Goal: Task Accomplishment & Management: Manage account settings

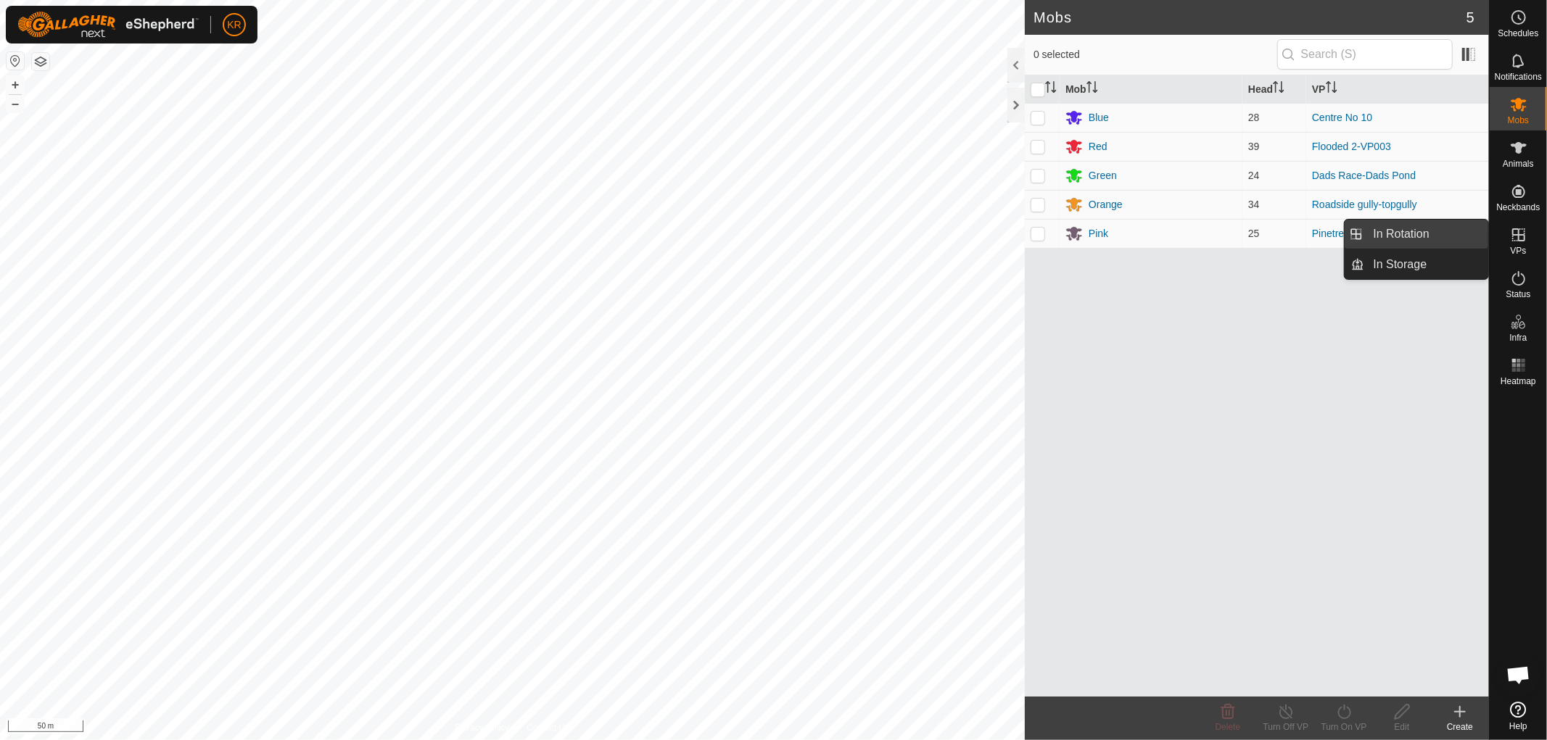
click at [1445, 236] on link "In Rotation" at bounding box center [1427, 234] width 124 height 29
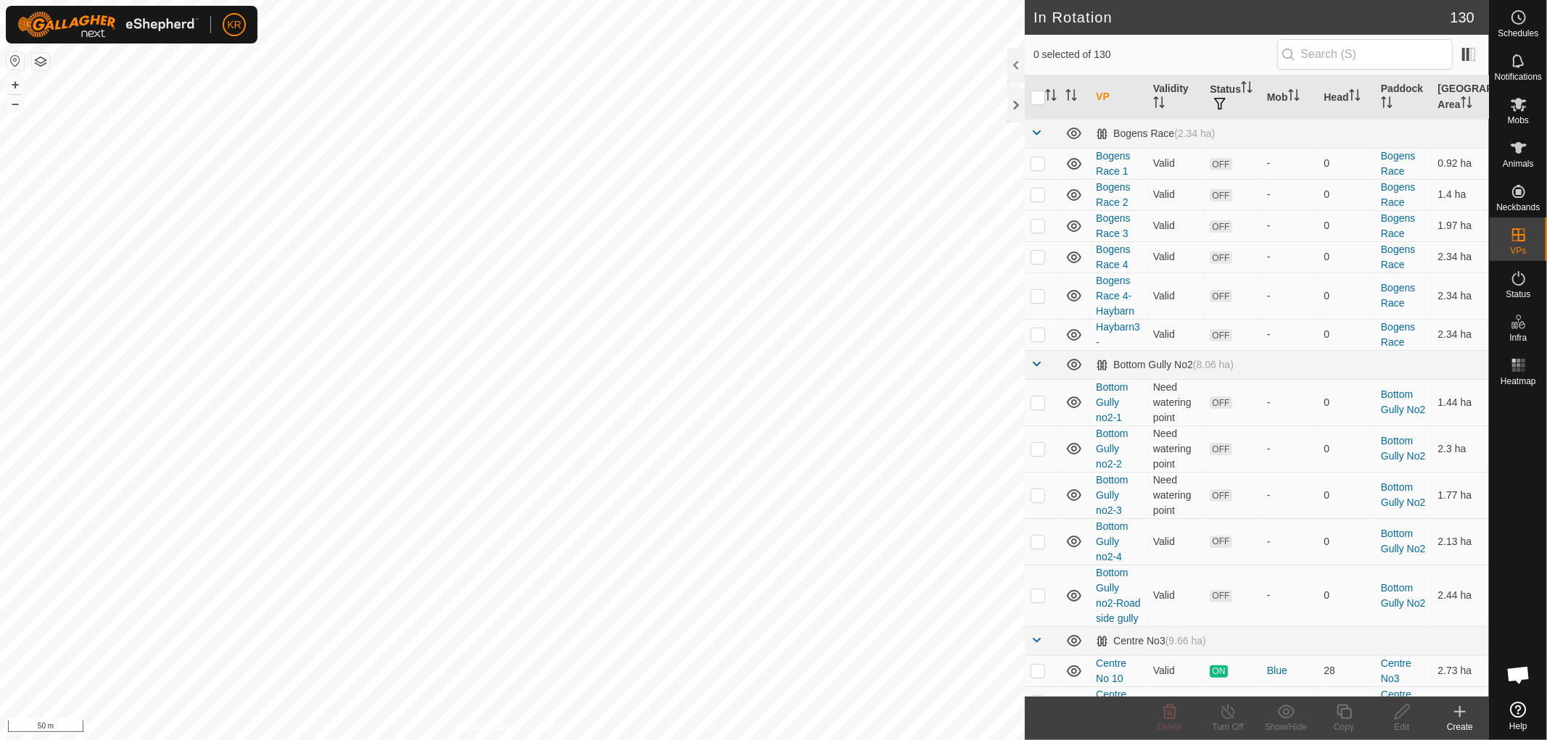
click at [1458, 719] on icon at bounding box center [1459, 711] width 17 height 17
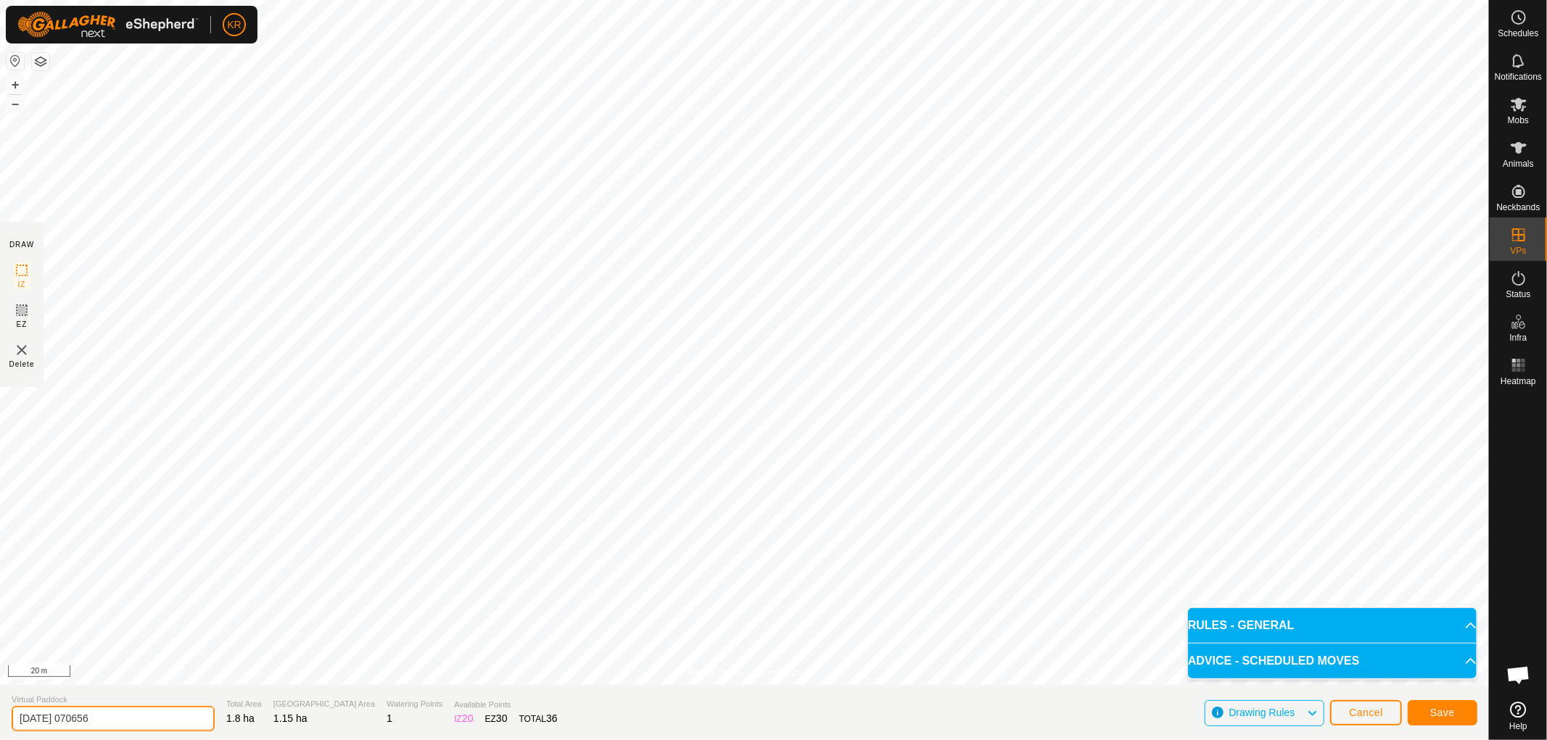
click at [119, 715] on input "[DATE] 070656" at bounding box center [113, 718] width 203 height 25
type input "2"
type input "Dairy 1"
click at [1419, 707] on button "Save" at bounding box center [1443, 713] width 70 height 25
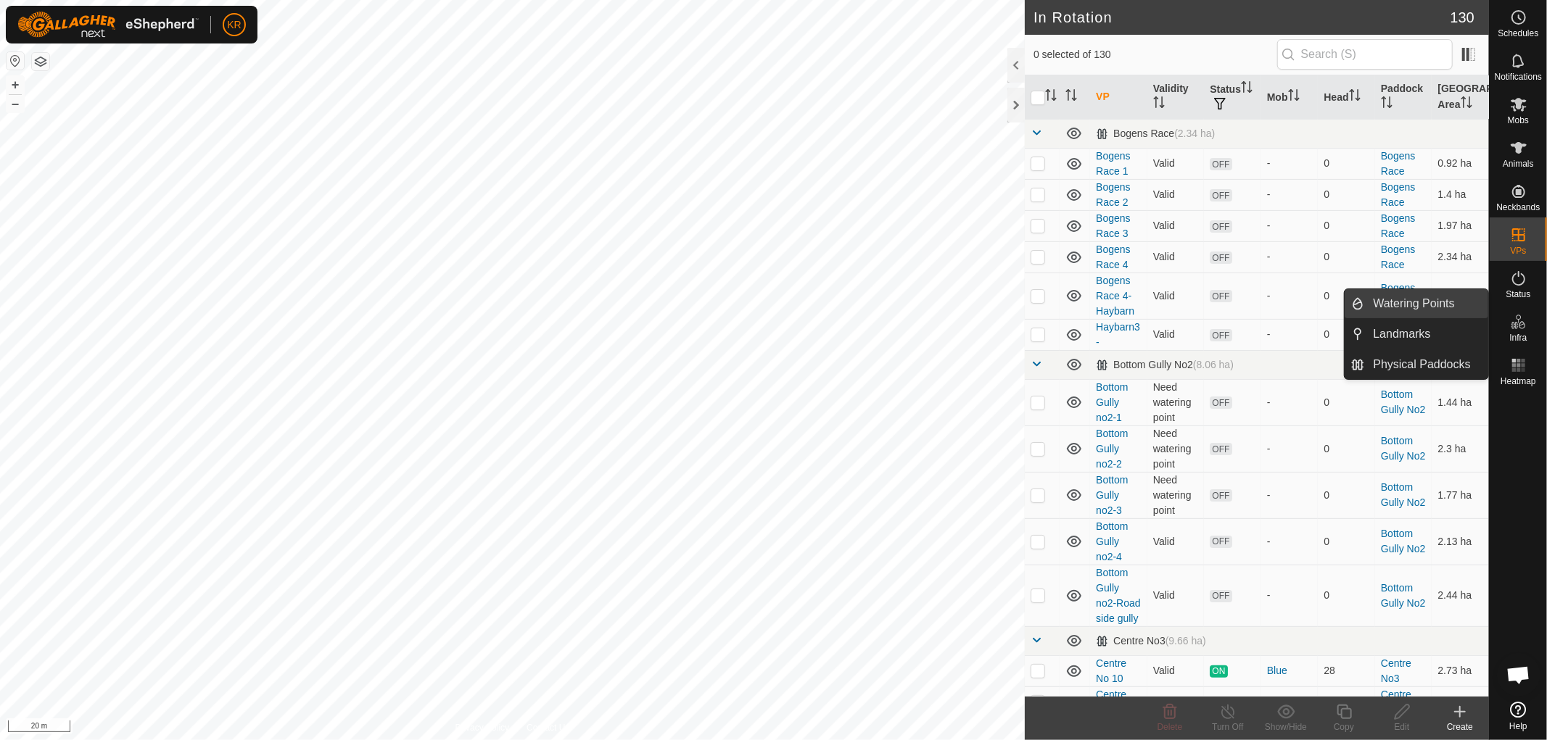
drag, startPoint x: 1523, startPoint y: 331, endPoint x: 1448, endPoint y: 305, distance: 79.8
click at [1489, 305] on es-menu-bar "Schedules Notifications Mobs Animals Neckbands VPs Status Infra Heatmap Help Wa…" at bounding box center [1518, 370] width 58 height 740
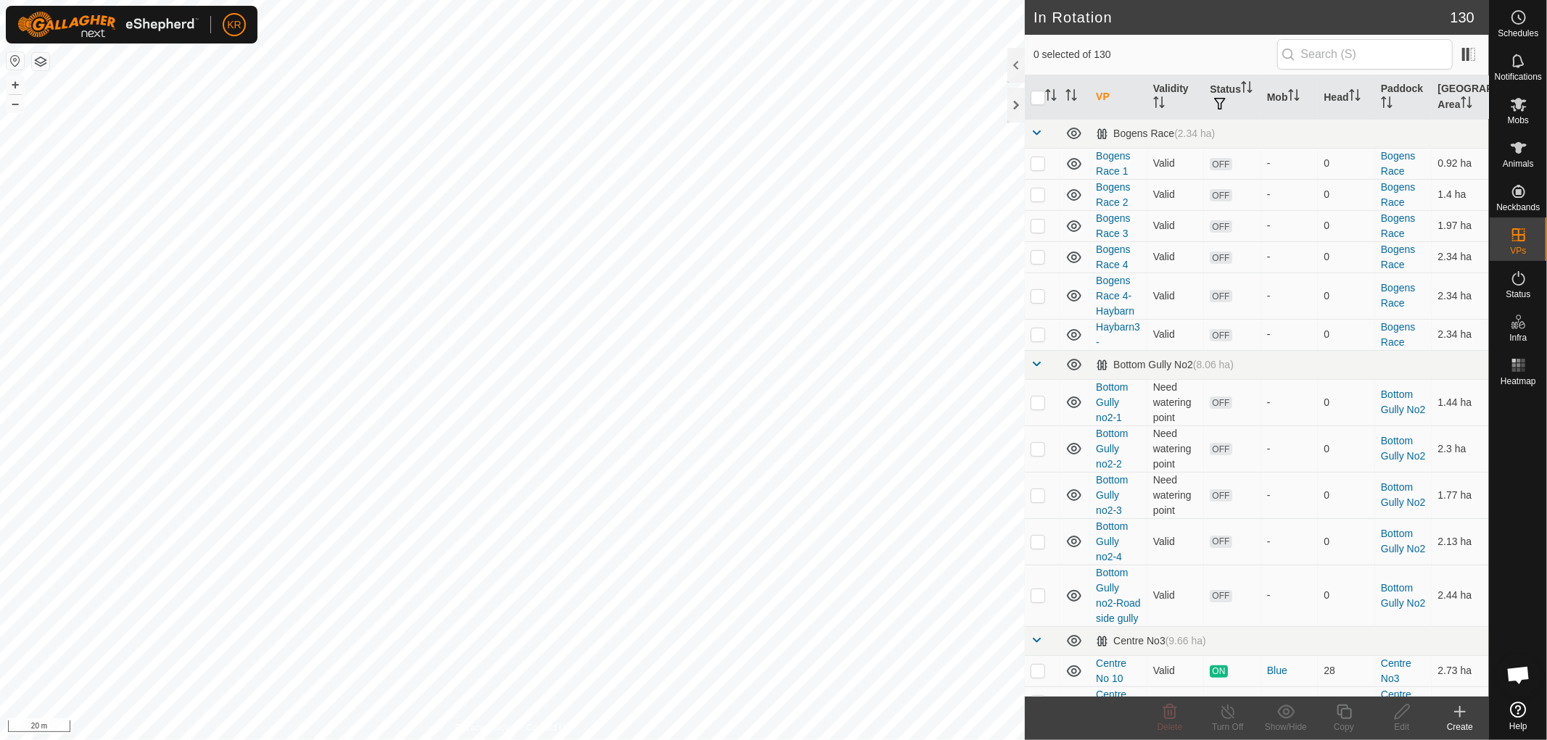
click at [1448, 305] on td "2.34 ha" at bounding box center [1460, 296] width 57 height 46
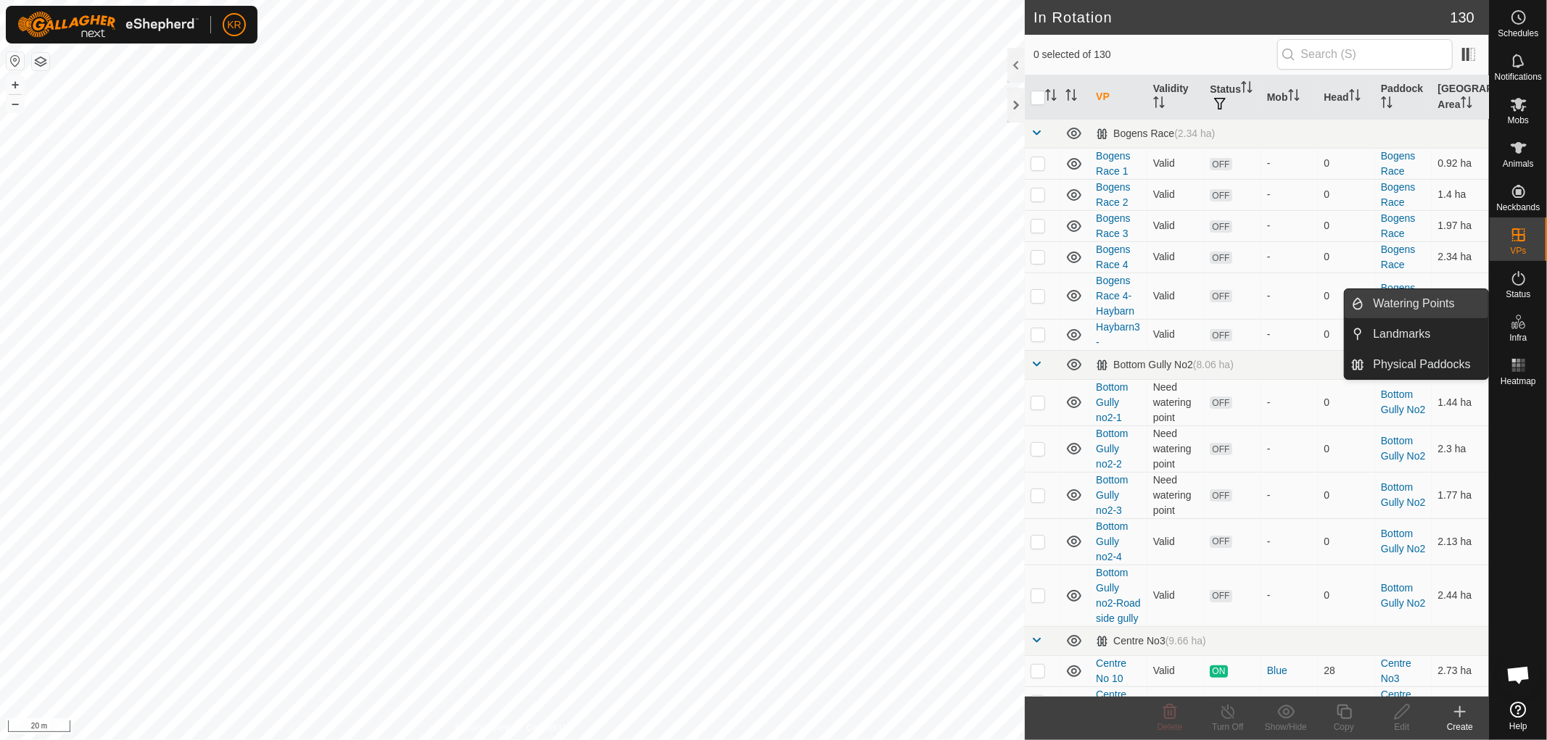
click at [1447, 301] on link "Watering Points" at bounding box center [1427, 303] width 124 height 29
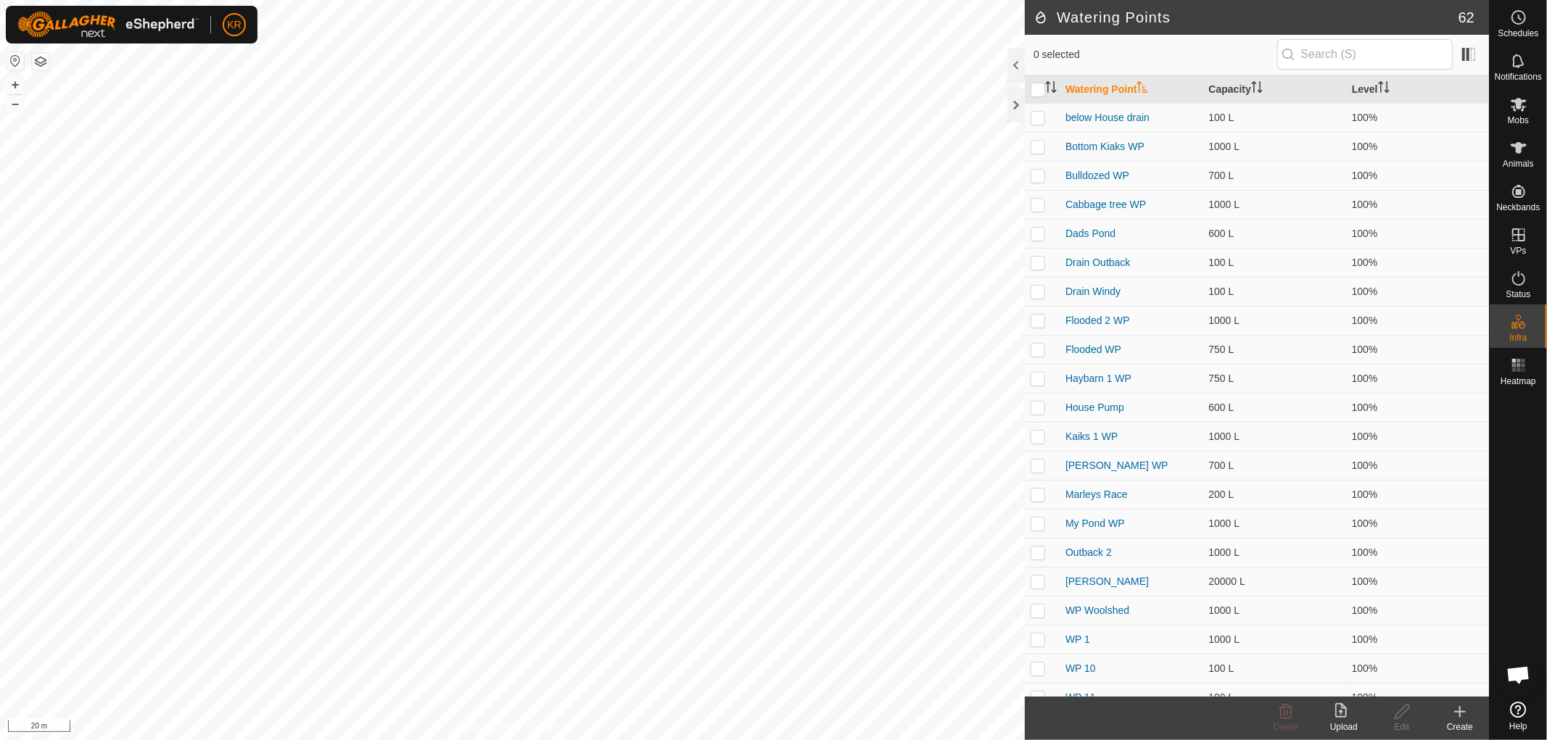
click at [1455, 706] on icon at bounding box center [1459, 711] width 17 height 17
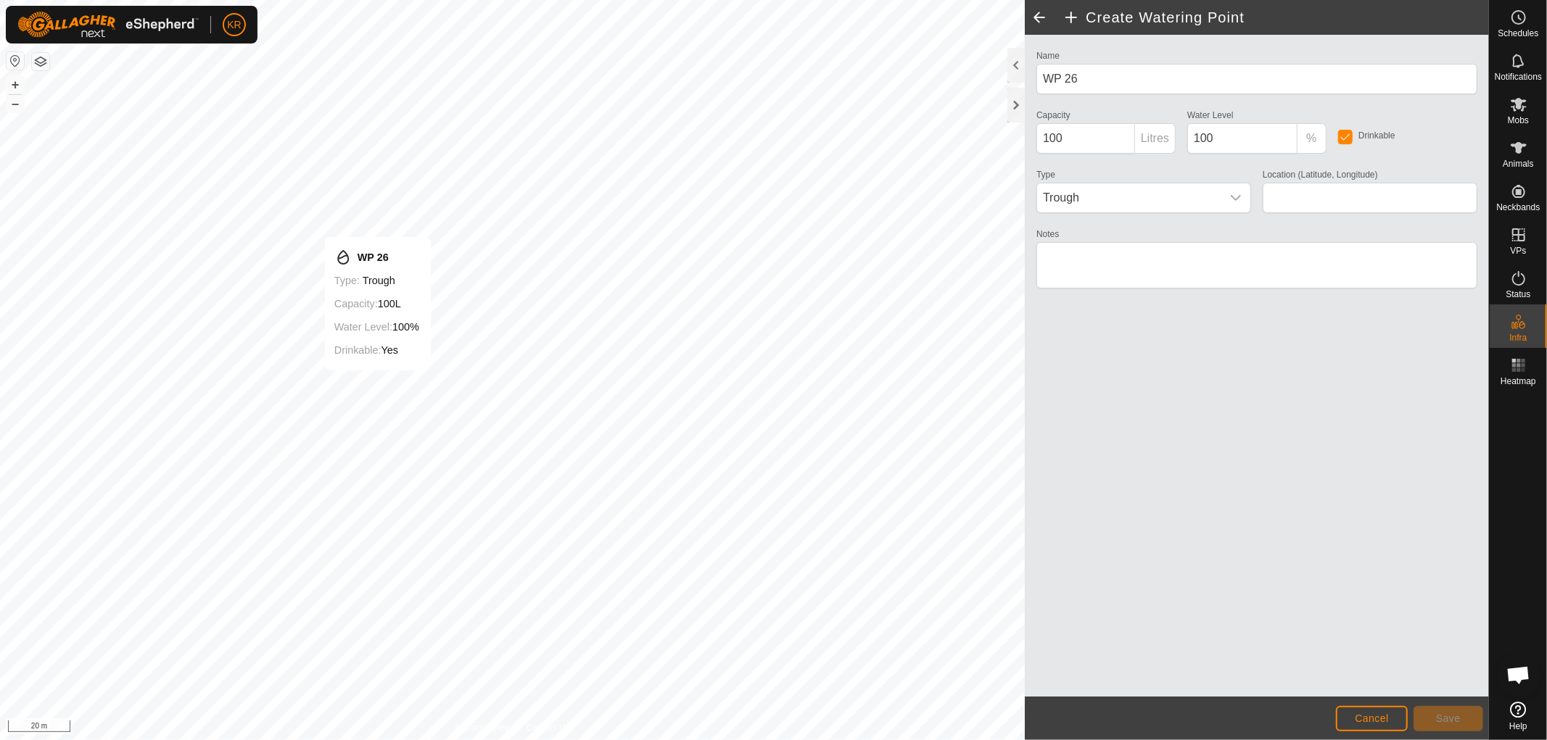
type input "-37.416338, 175.019330"
click at [1466, 722] on button "Save" at bounding box center [1448, 718] width 70 height 25
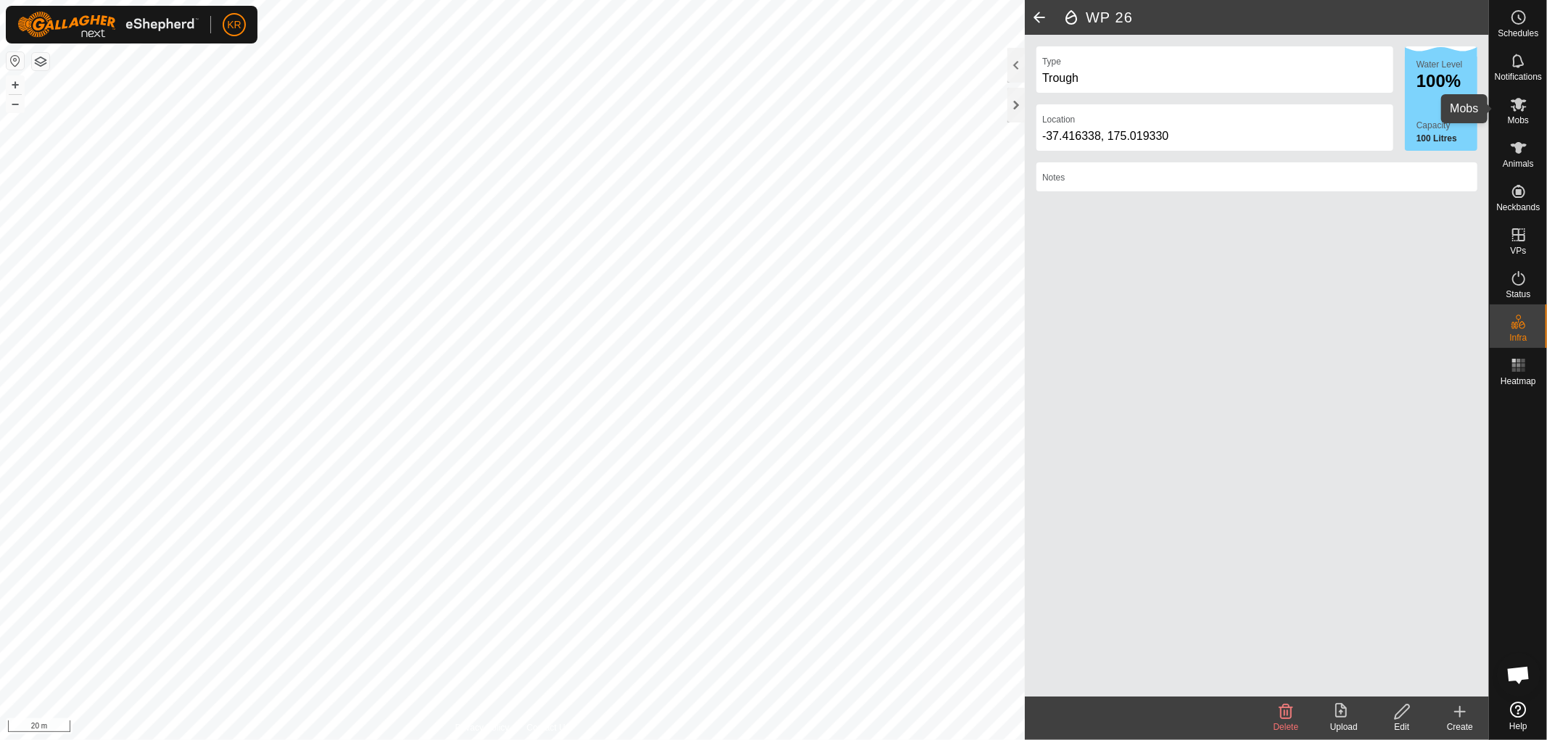
click at [1516, 107] on icon at bounding box center [1519, 105] width 16 height 14
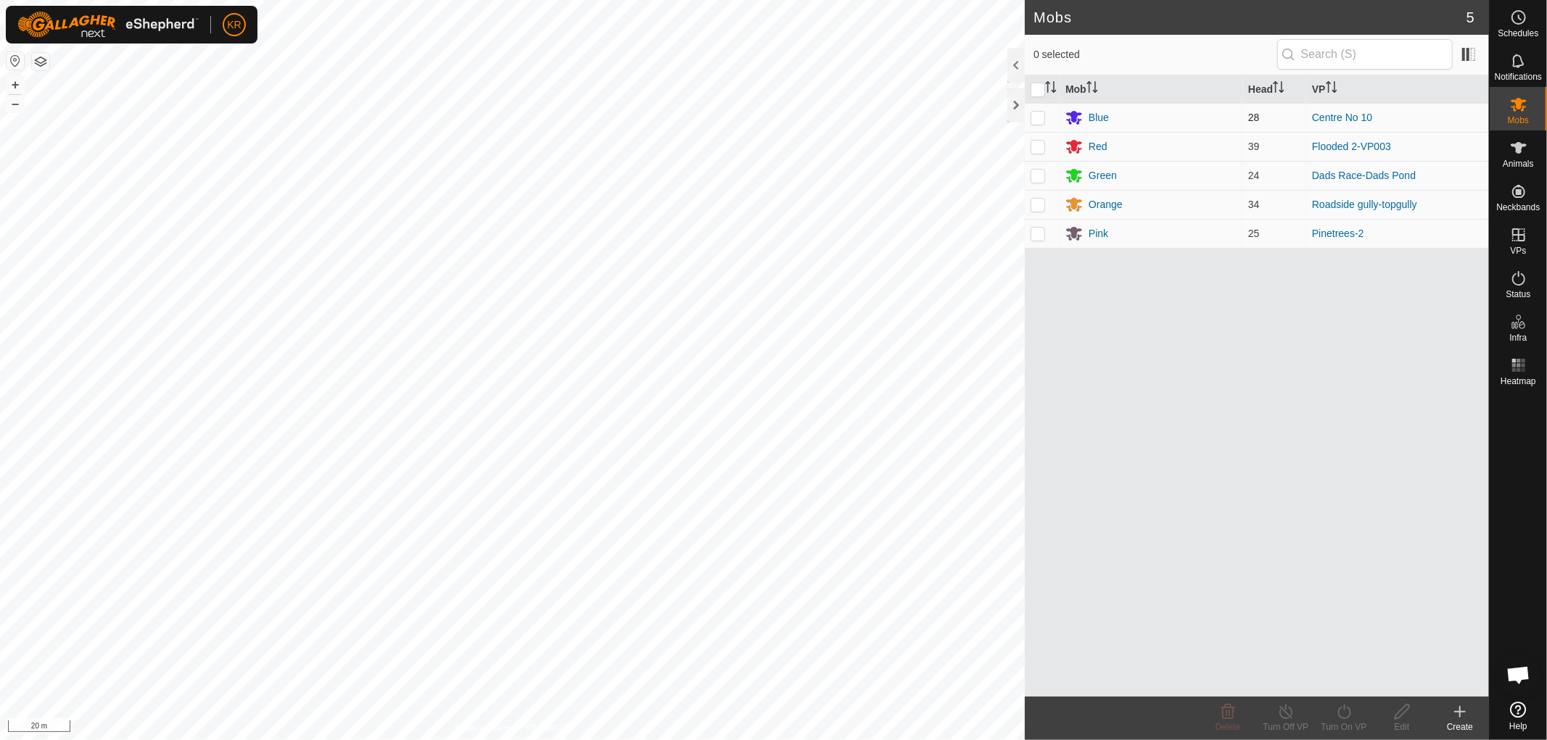
click at [1038, 112] on p-checkbox at bounding box center [1038, 118] width 15 height 12
checkbox input "true"
click at [1340, 707] on icon at bounding box center [1343, 712] width 13 height 15
click at [1347, 674] on link "Now" at bounding box center [1388, 680] width 144 height 29
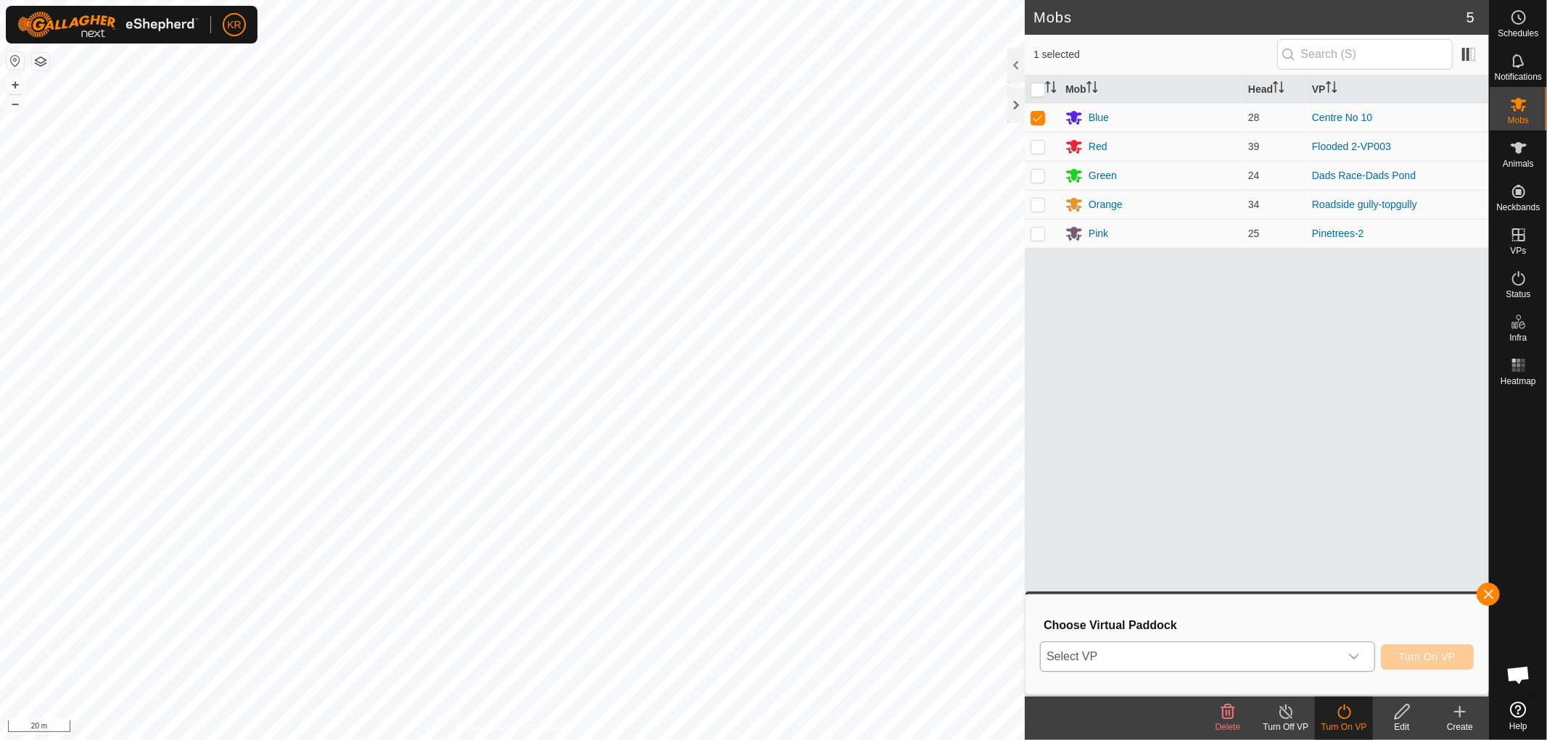
click at [1345, 651] on div "dropdown trigger" at bounding box center [1353, 657] width 29 height 29
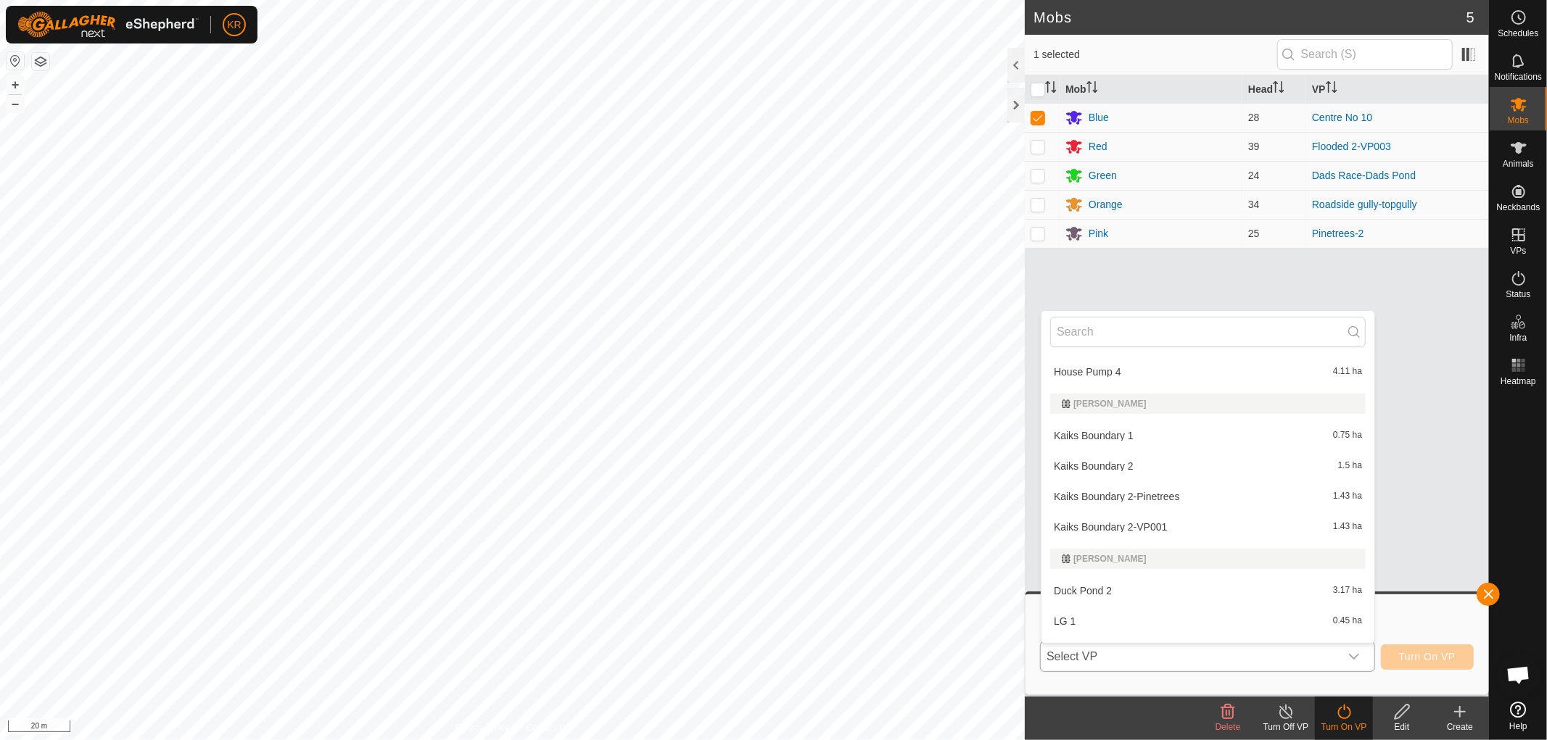
scroll to position [2620, 0]
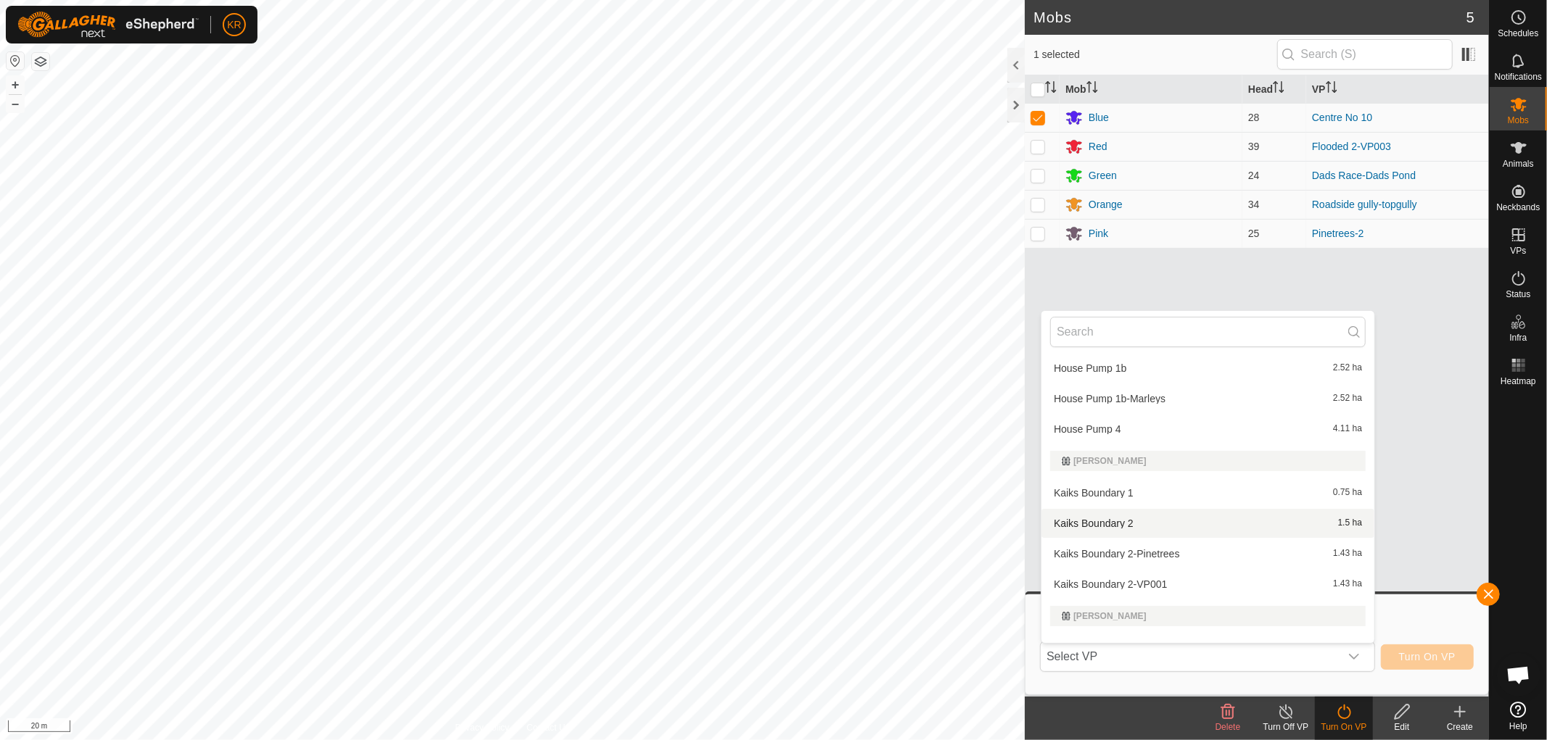
click at [1378, 345] on div "Mob Head VP Blue 28 Centre No 10 Red 39 Flooded 2-VP003 Green 24 Dads Race-Dads…" at bounding box center [1257, 386] width 464 height 622
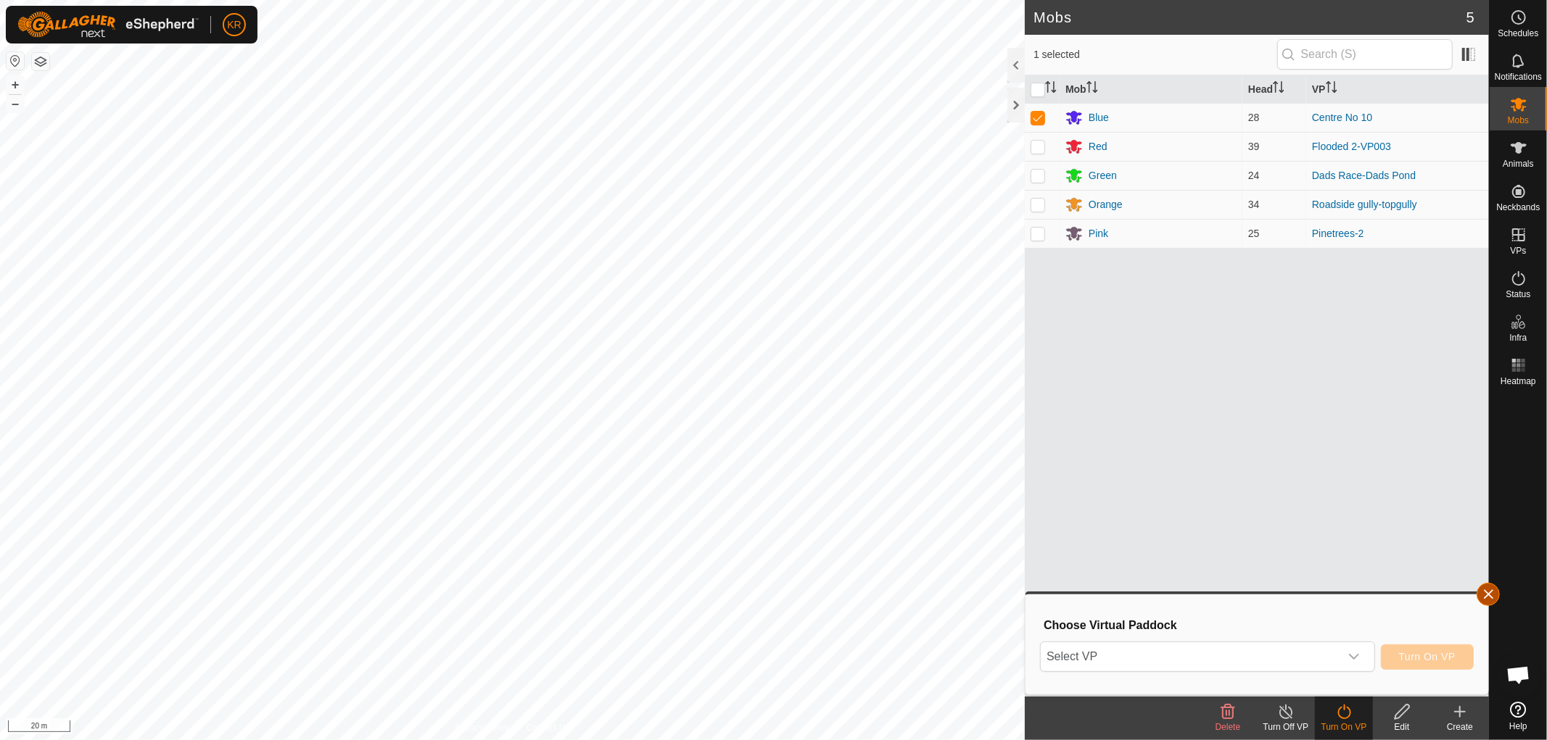
click at [1480, 588] on button "button" at bounding box center [1488, 594] width 23 height 23
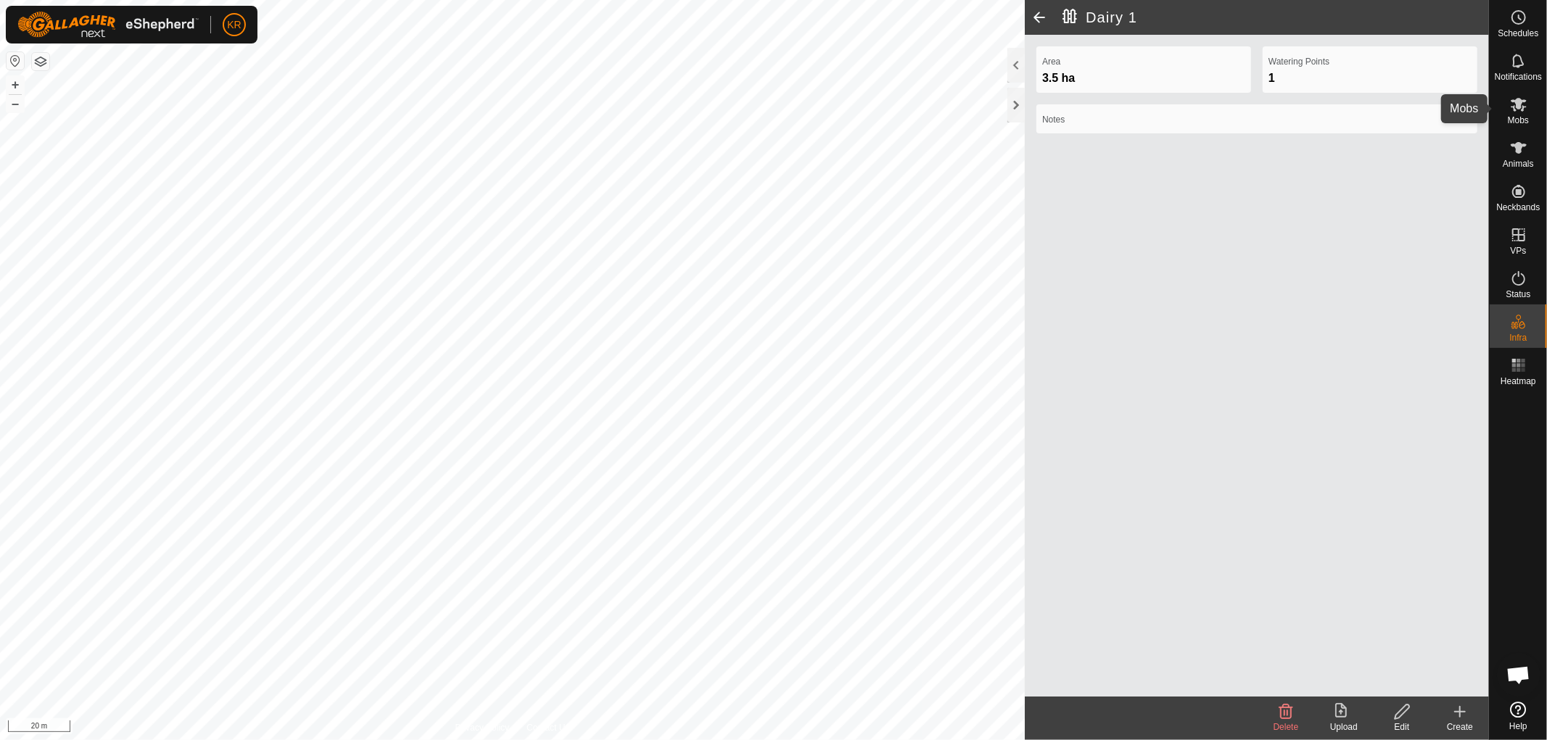
click at [1519, 116] on span "Mobs" at bounding box center [1518, 120] width 21 height 9
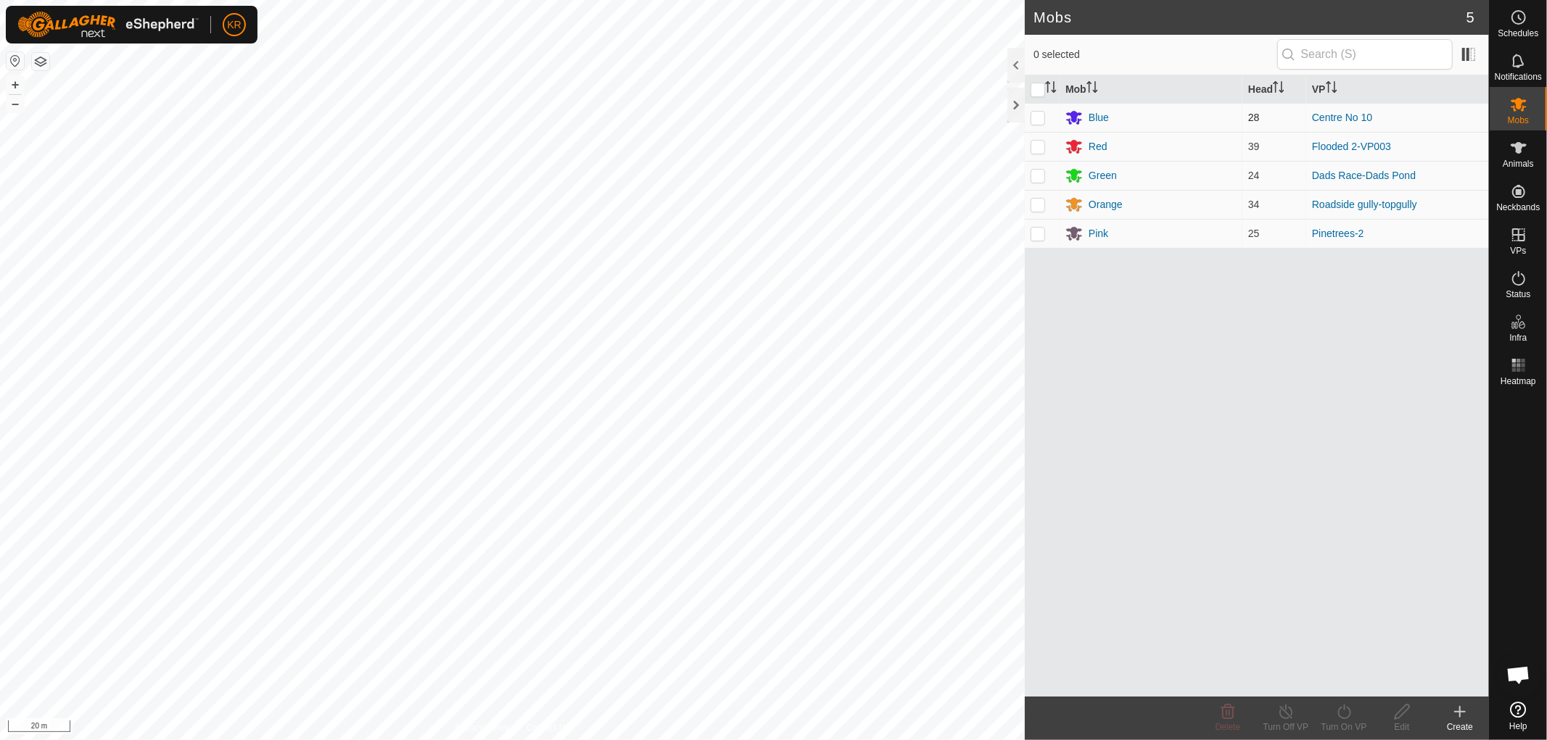
click at [1041, 121] on p-checkbox at bounding box center [1038, 118] width 15 height 12
checkbox input "true"
click at [1345, 718] on icon at bounding box center [1344, 711] width 18 height 17
click at [1345, 674] on link "Now" at bounding box center [1388, 680] width 144 height 29
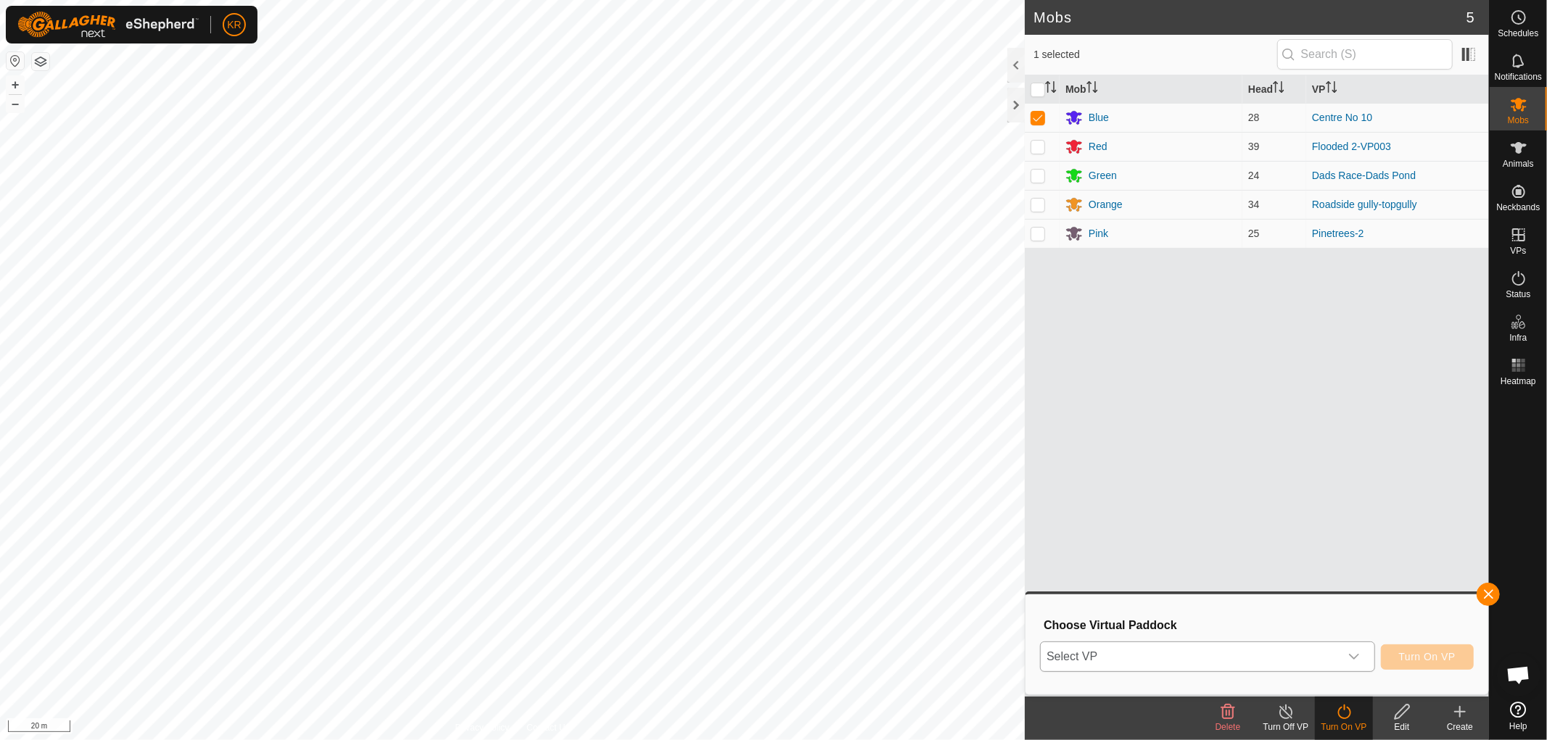
click at [1350, 658] on icon "dropdown trigger" at bounding box center [1354, 657] width 12 height 12
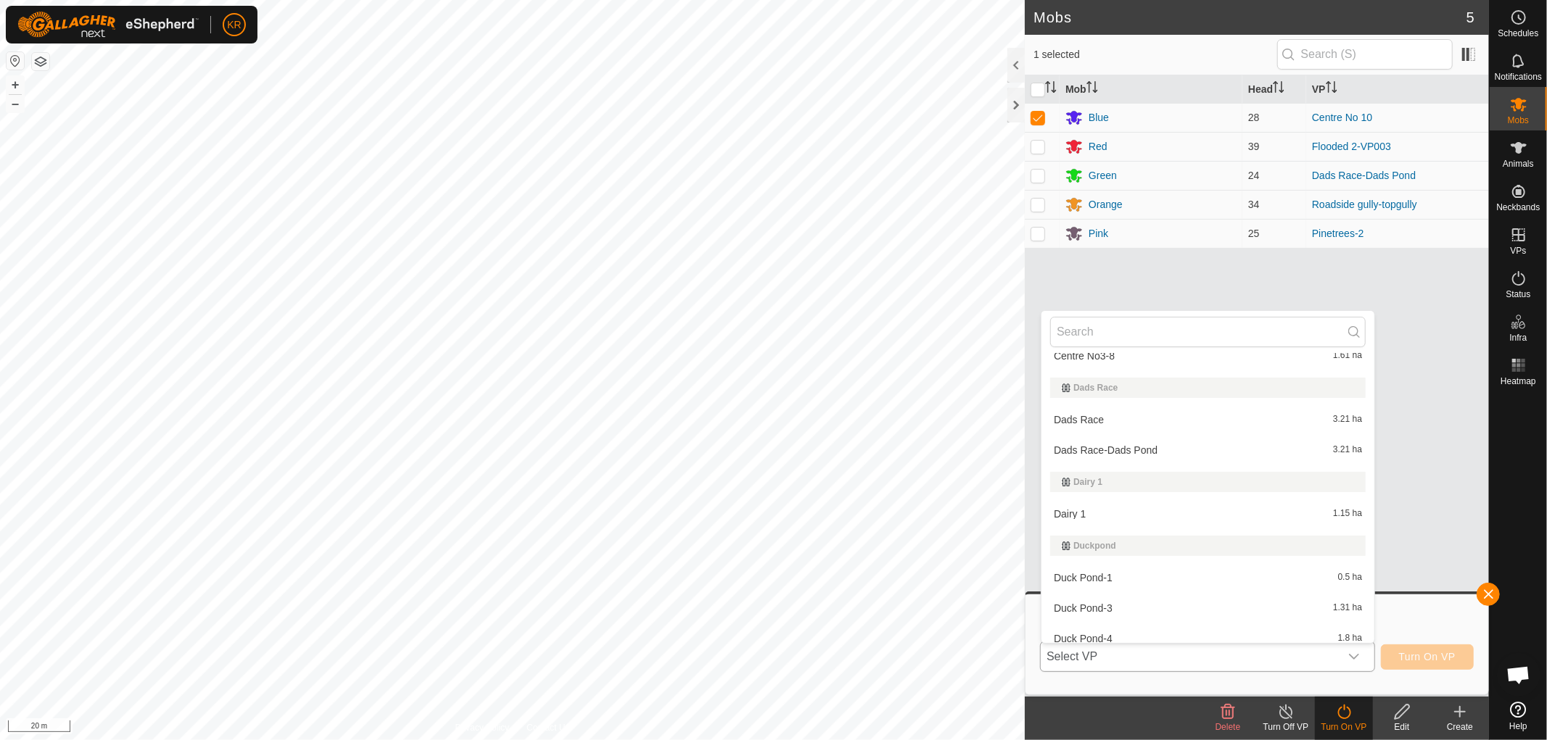
scroll to position [662, 0]
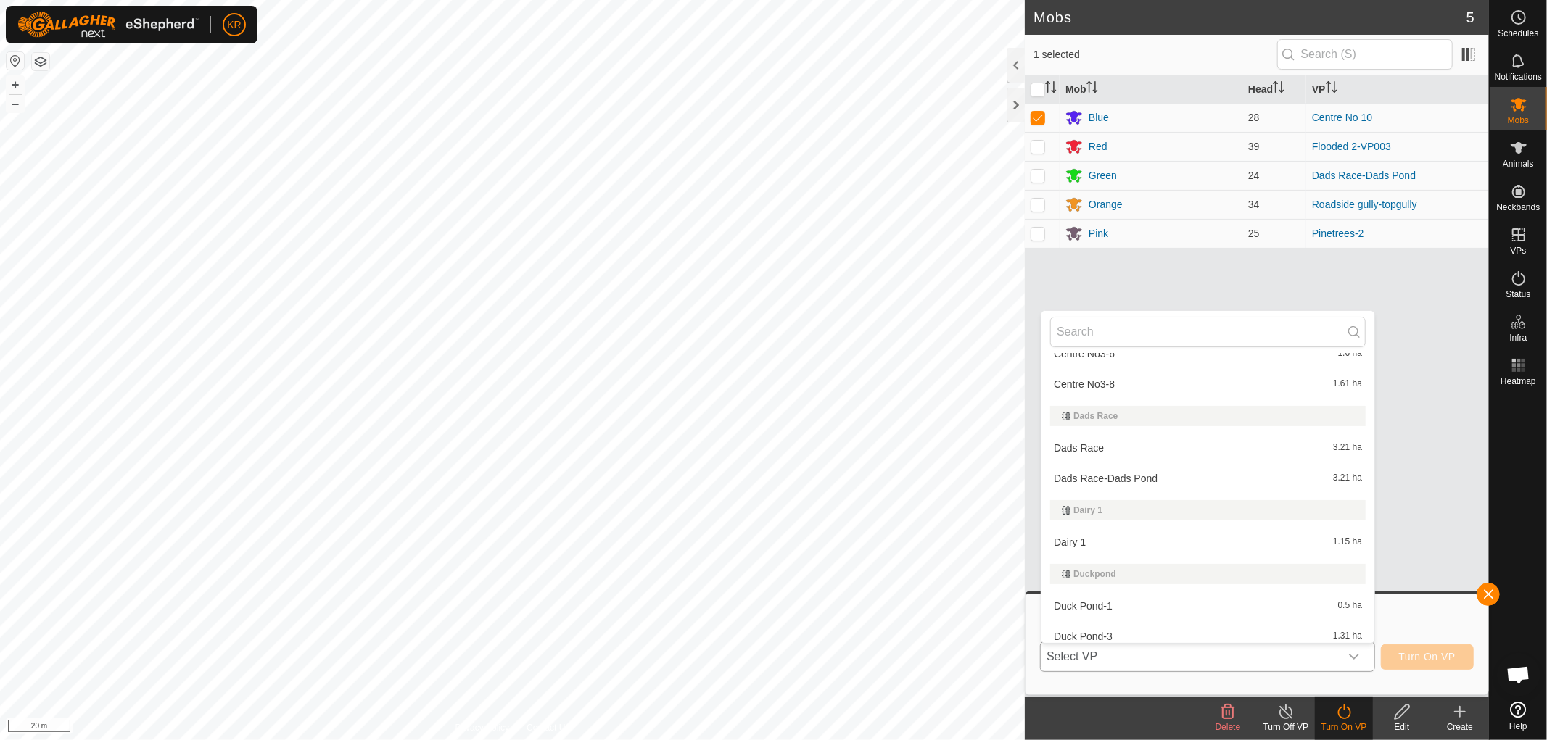
click at [1180, 538] on li "Dairy 1 1.15 ha" at bounding box center [1207, 542] width 333 height 29
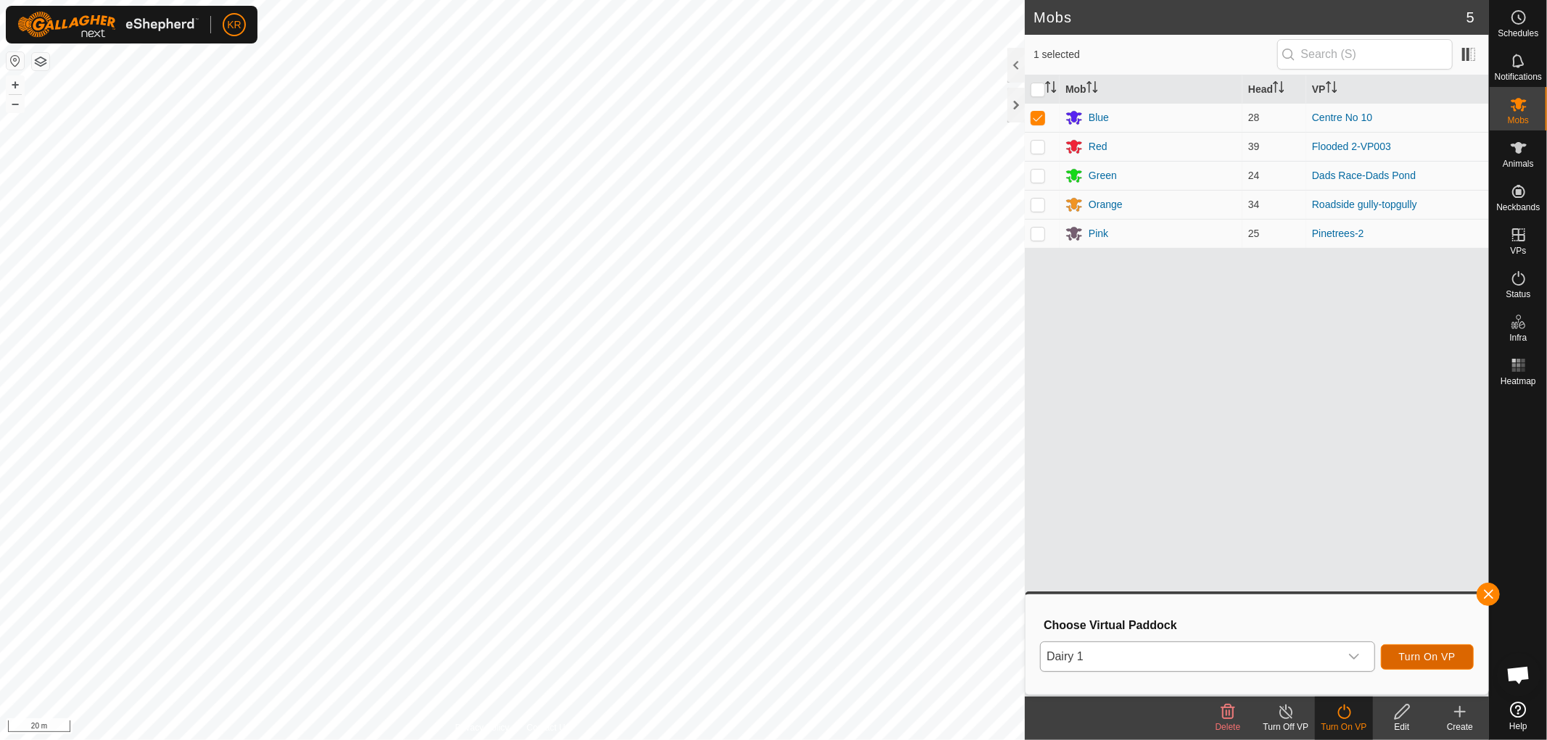
click at [1422, 649] on button "Turn On VP" at bounding box center [1427, 657] width 93 height 25
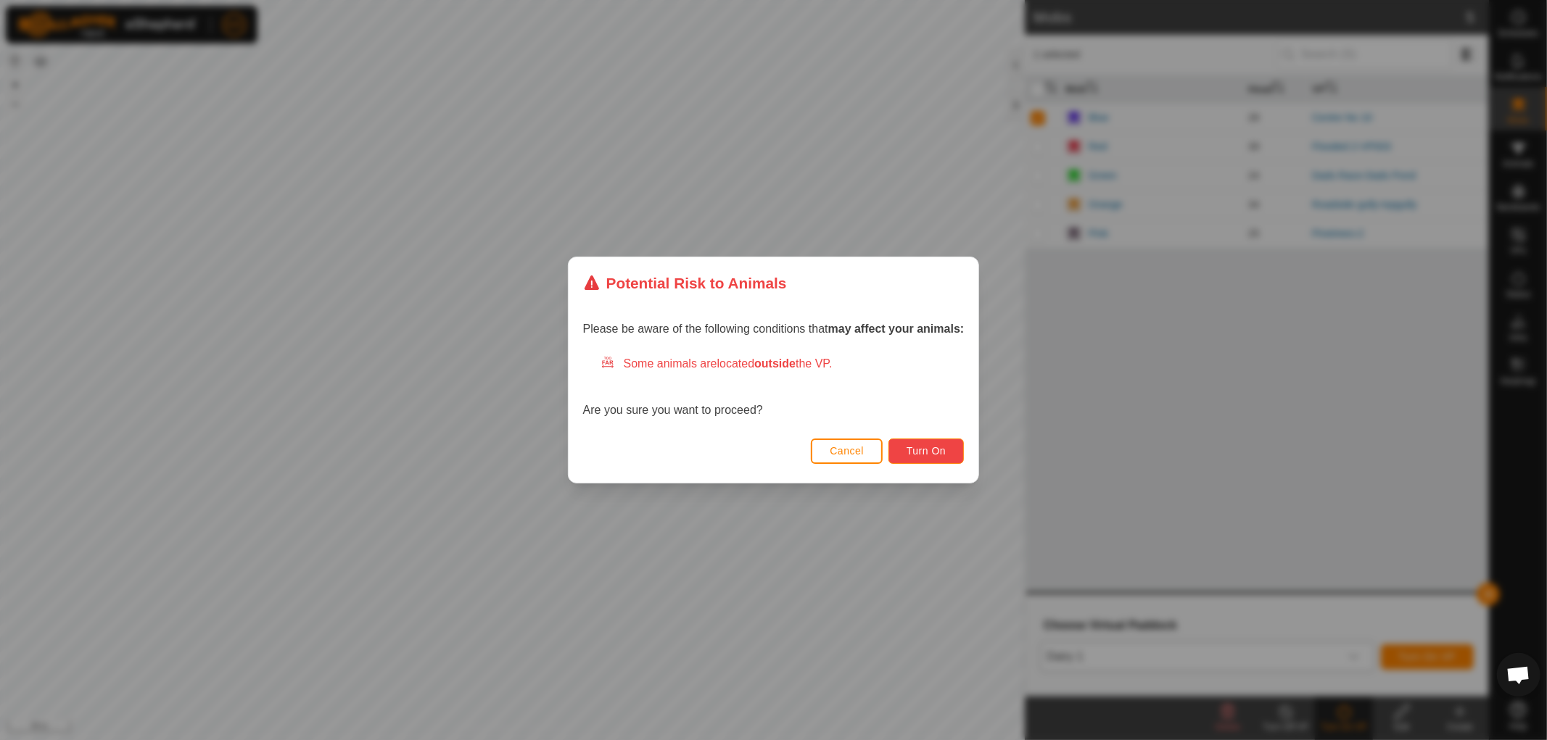
click at [928, 446] on span "Turn On" at bounding box center [926, 451] width 39 height 12
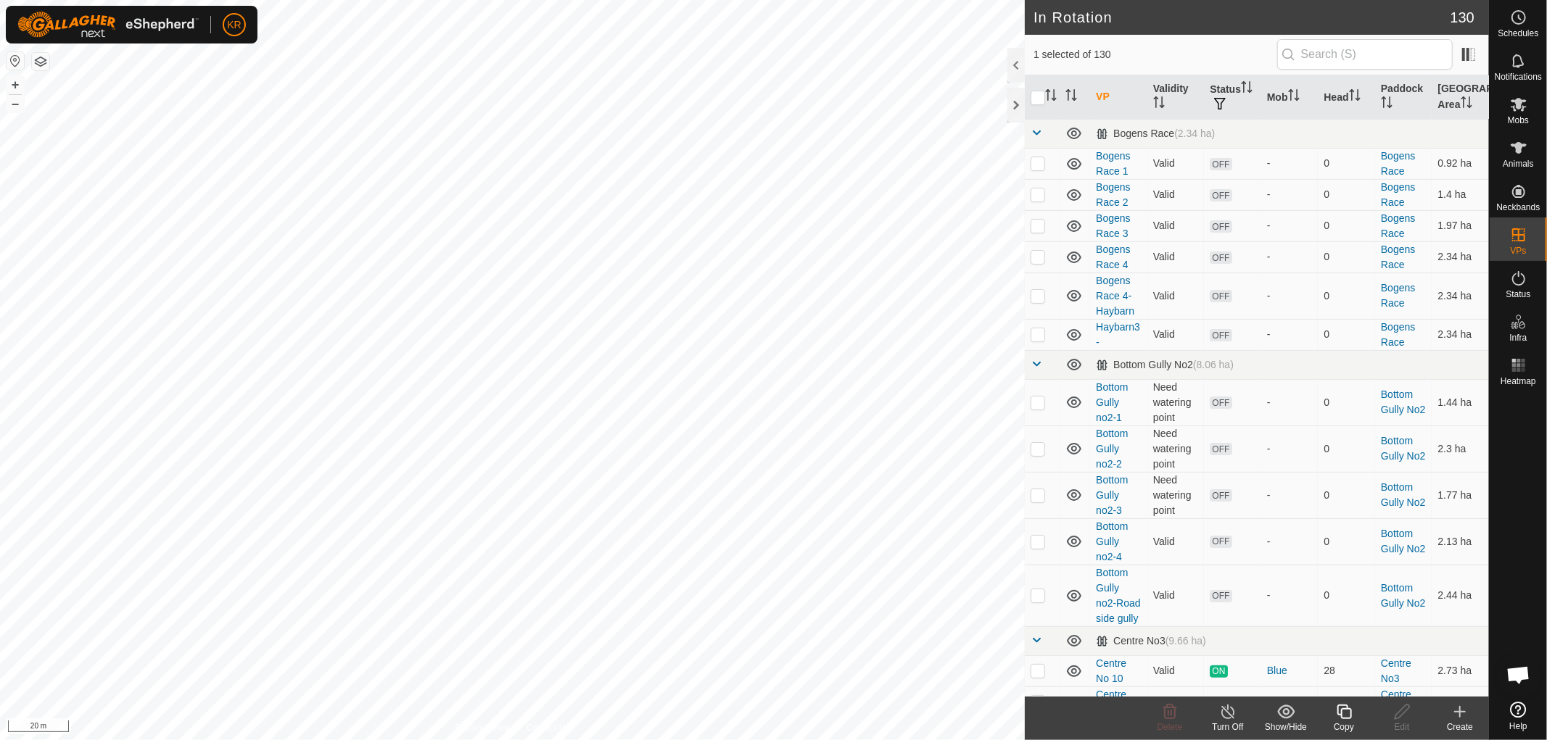
checkbox input "true"
checkbox input "false"
click at [1404, 712] on icon at bounding box center [1402, 712] width 15 height 15
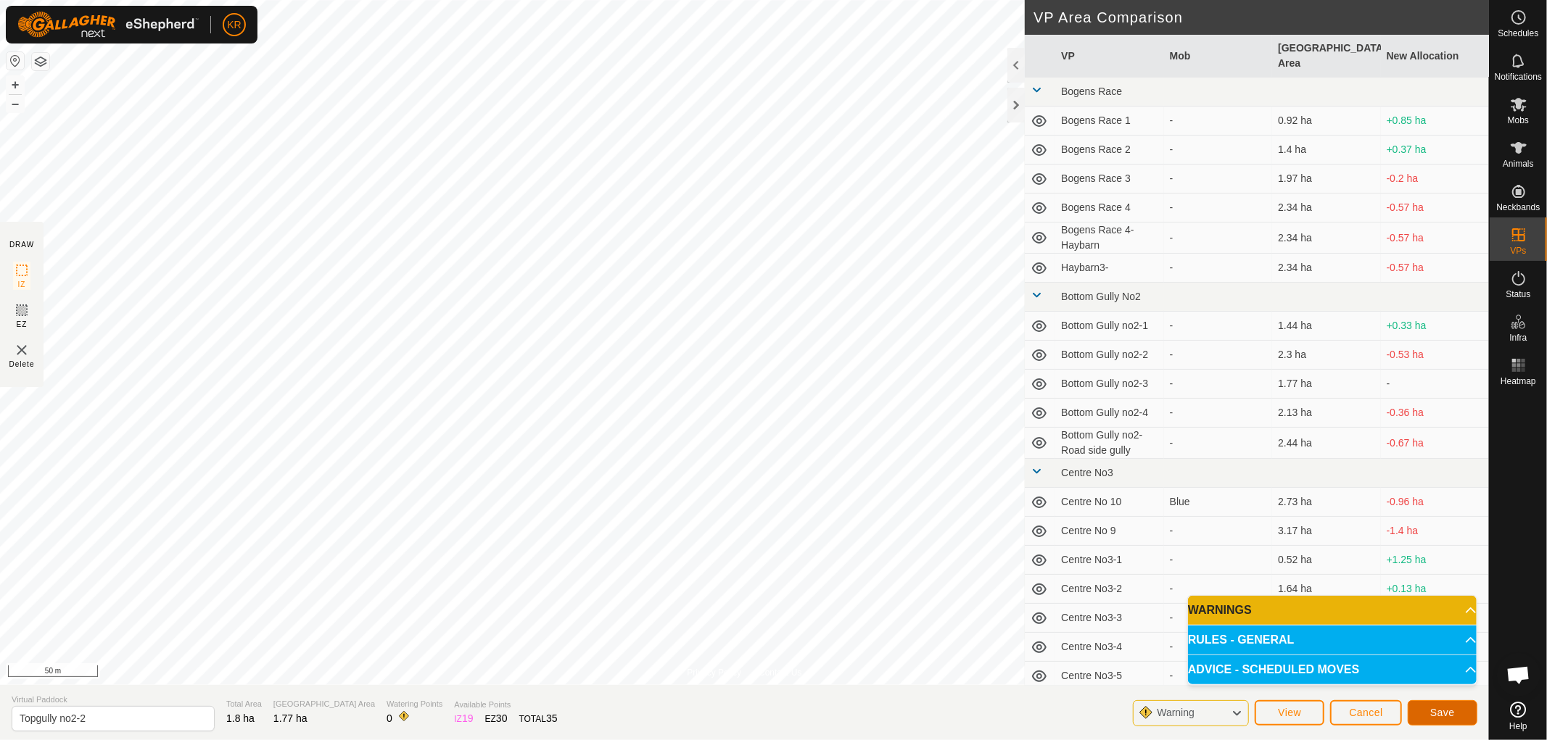
click at [1458, 709] on button "Save" at bounding box center [1443, 713] width 70 height 25
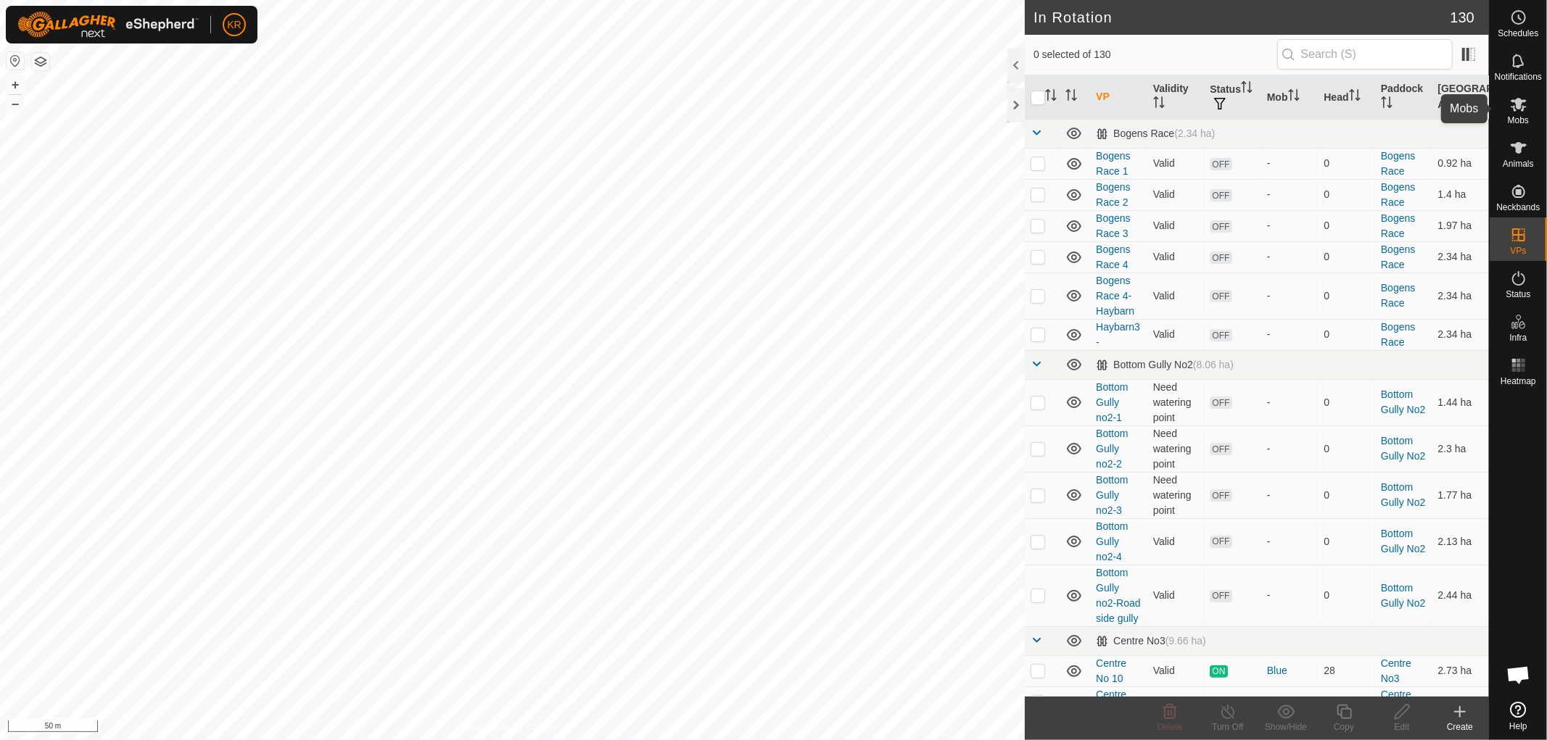
click at [1516, 102] on icon at bounding box center [1519, 105] width 16 height 14
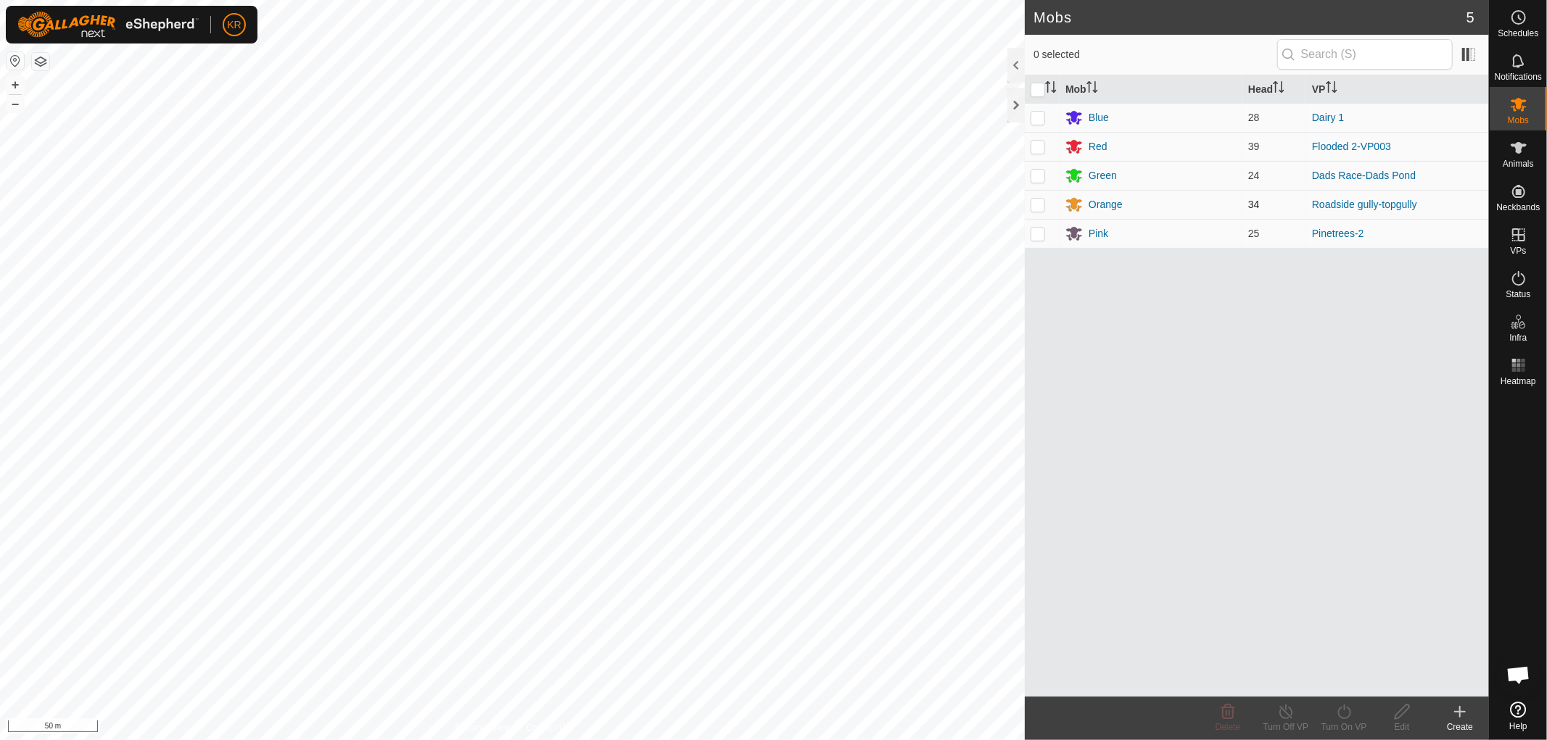
click at [1030, 201] on td at bounding box center [1042, 204] width 35 height 29
checkbox input "true"
click at [1342, 711] on icon at bounding box center [1344, 711] width 18 height 17
click at [1342, 675] on link "Now" at bounding box center [1388, 680] width 144 height 29
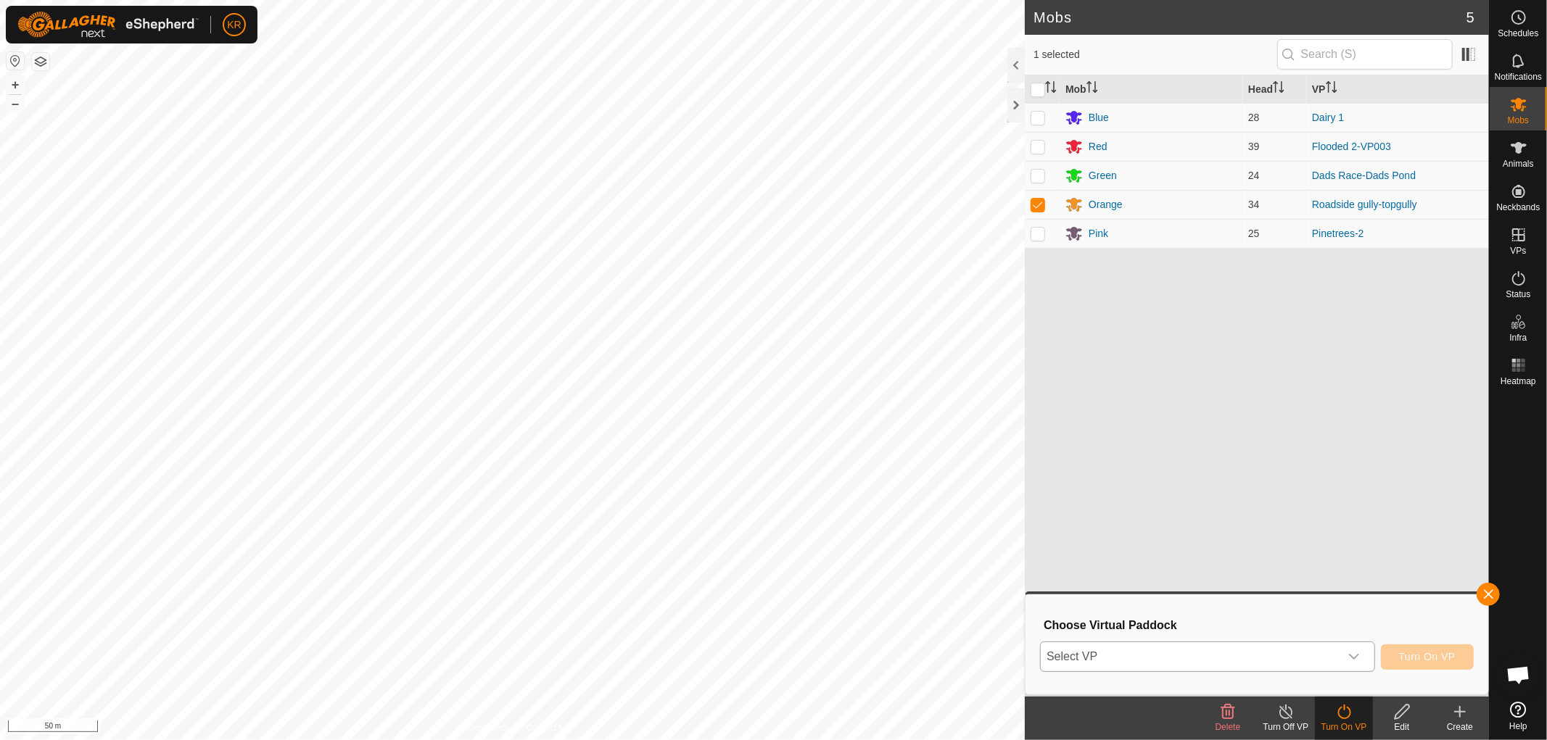
click at [1361, 649] on div "dropdown trigger" at bounding box center [1353, 657] width 29 height 29
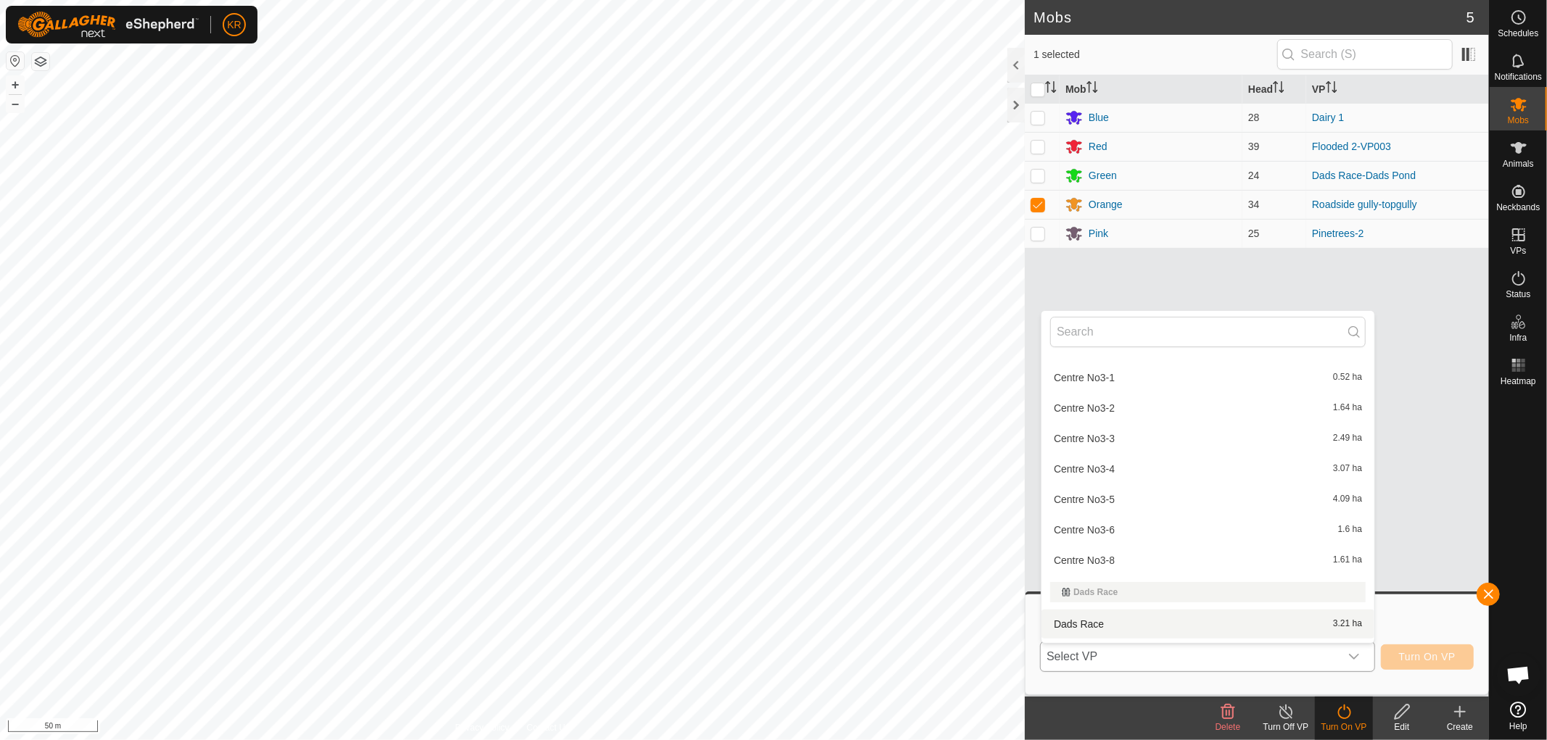
scroll to position [484, 0]
click at [1160, 590] on div "Dads Race" at bounding box center [1208, 594] width 292 height 9
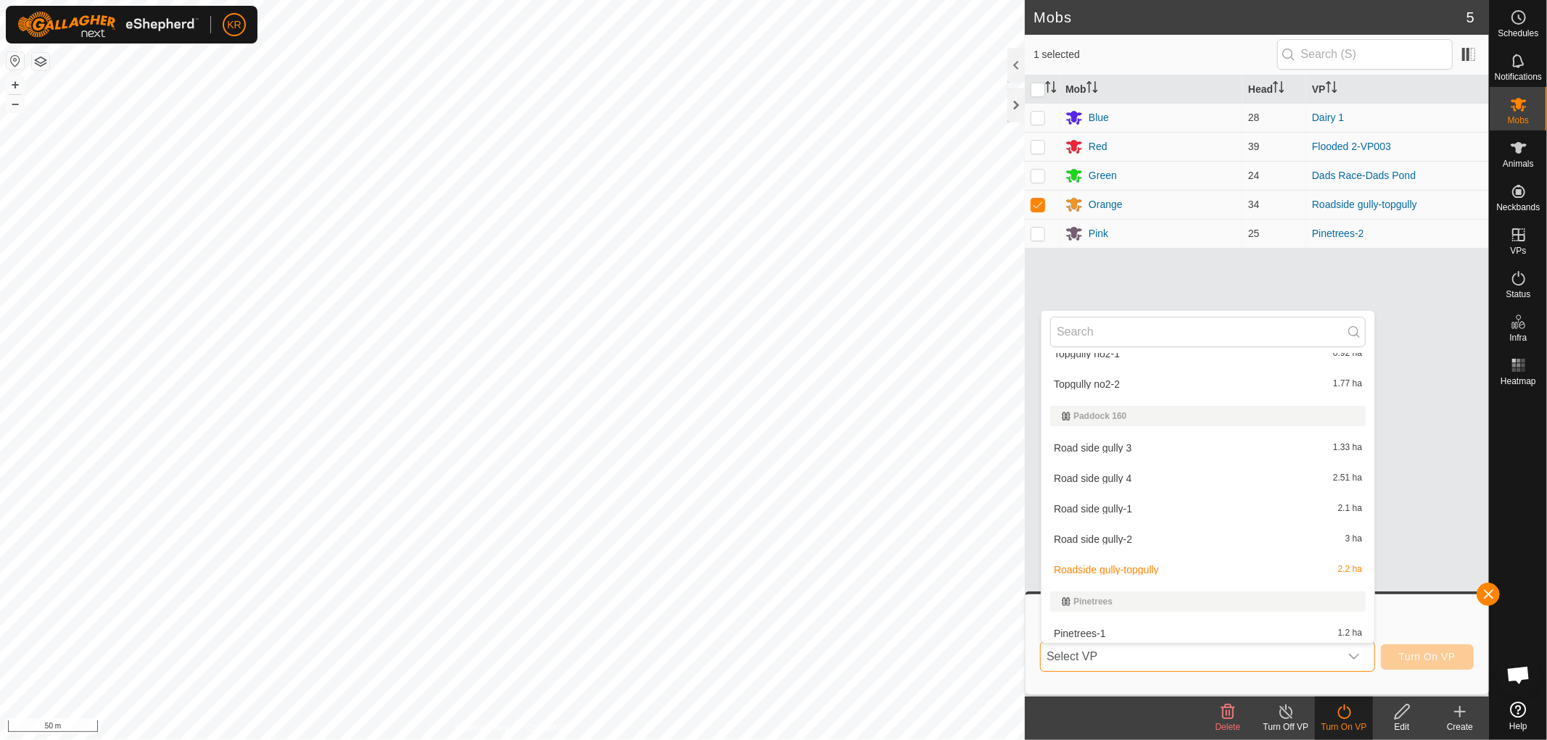
scroll to position [3751, 0]
click at [1149, 375] on li "Topgully no2-2 1.77 ha" at bounding box center [1207, 379] width 333 height 29
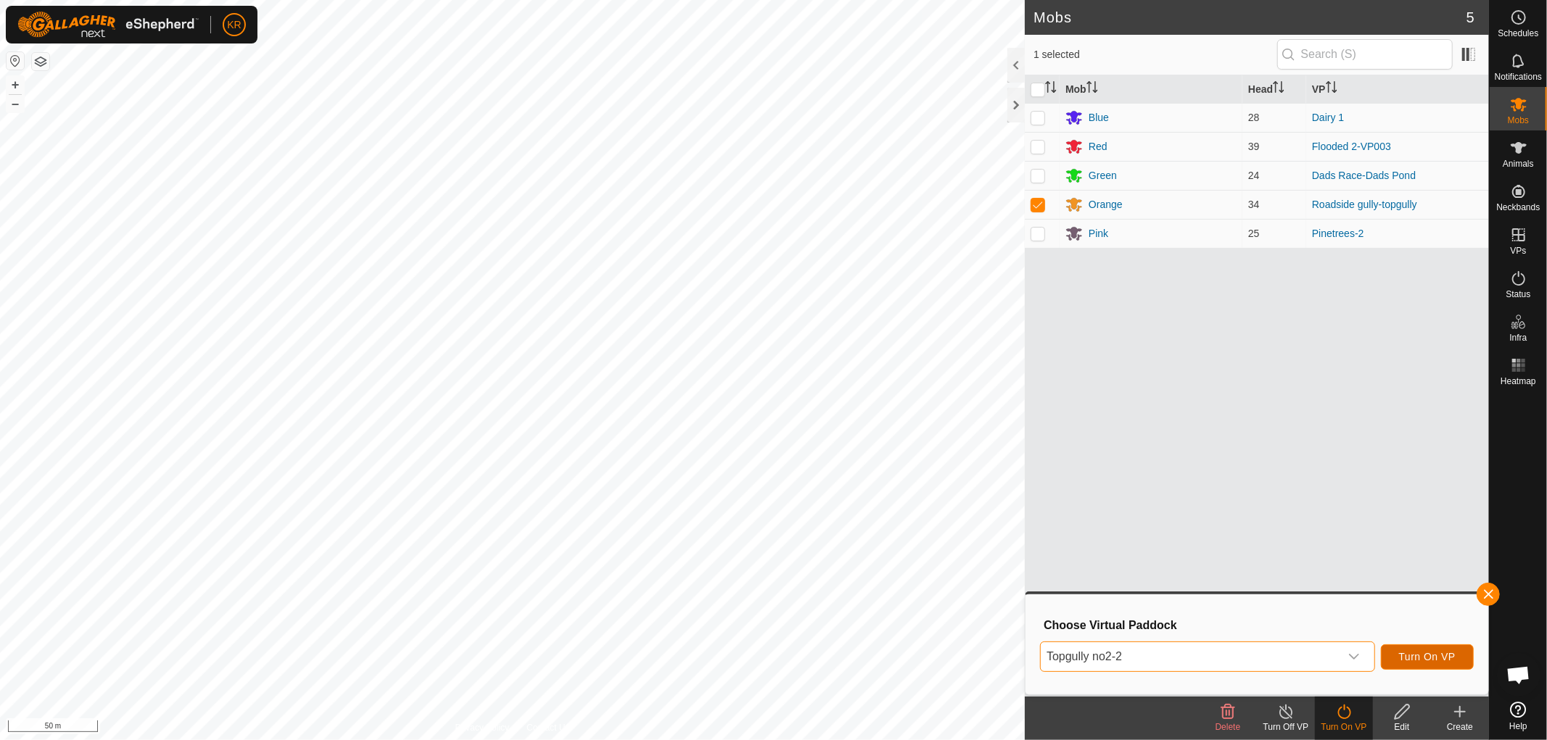
click at [1445, 653] on span "Turn On VP" at bounding box center [1427, 657] width 57 height 12
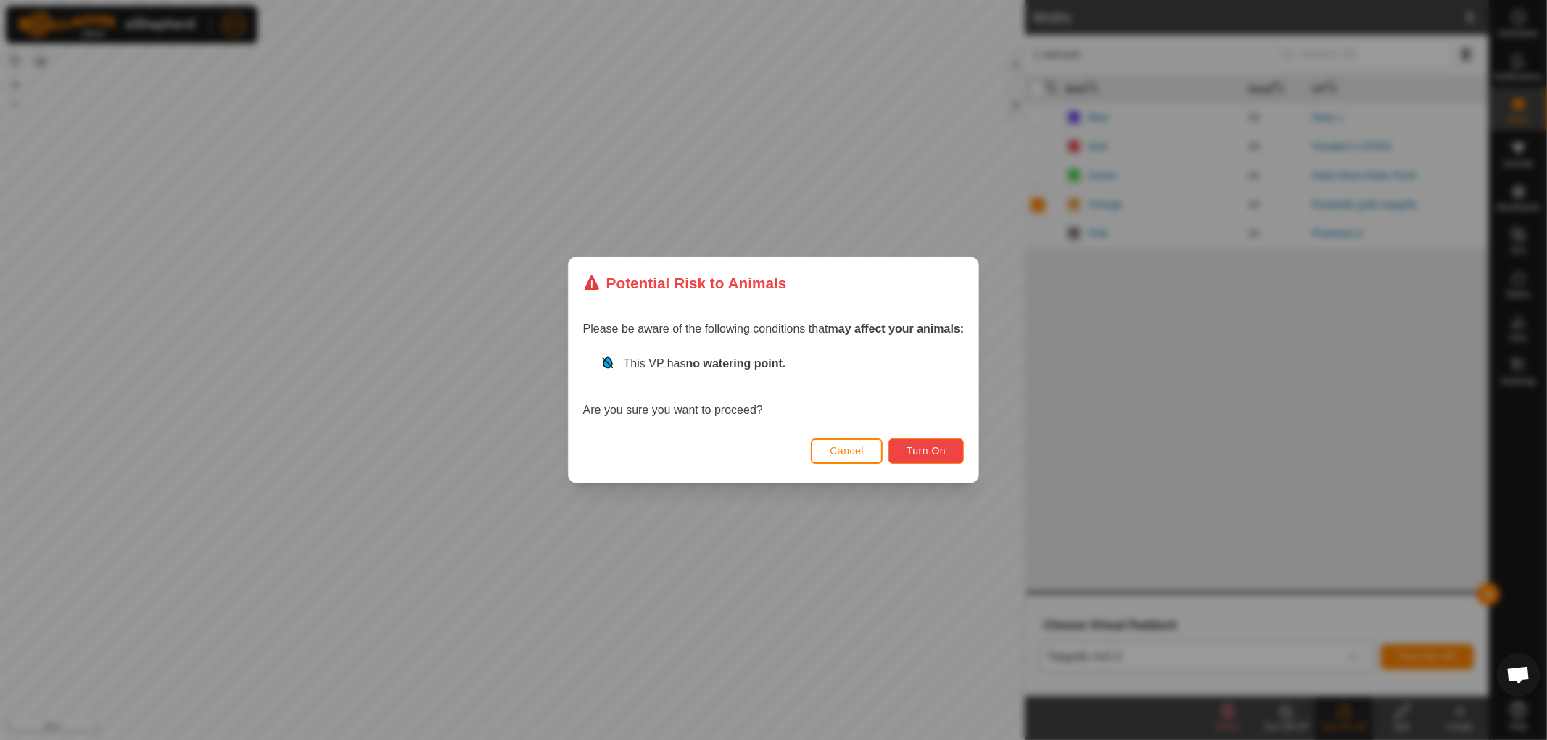
click at [918, 460] on button "Turn On" at bounding box center [925, 451] width 75 height 25
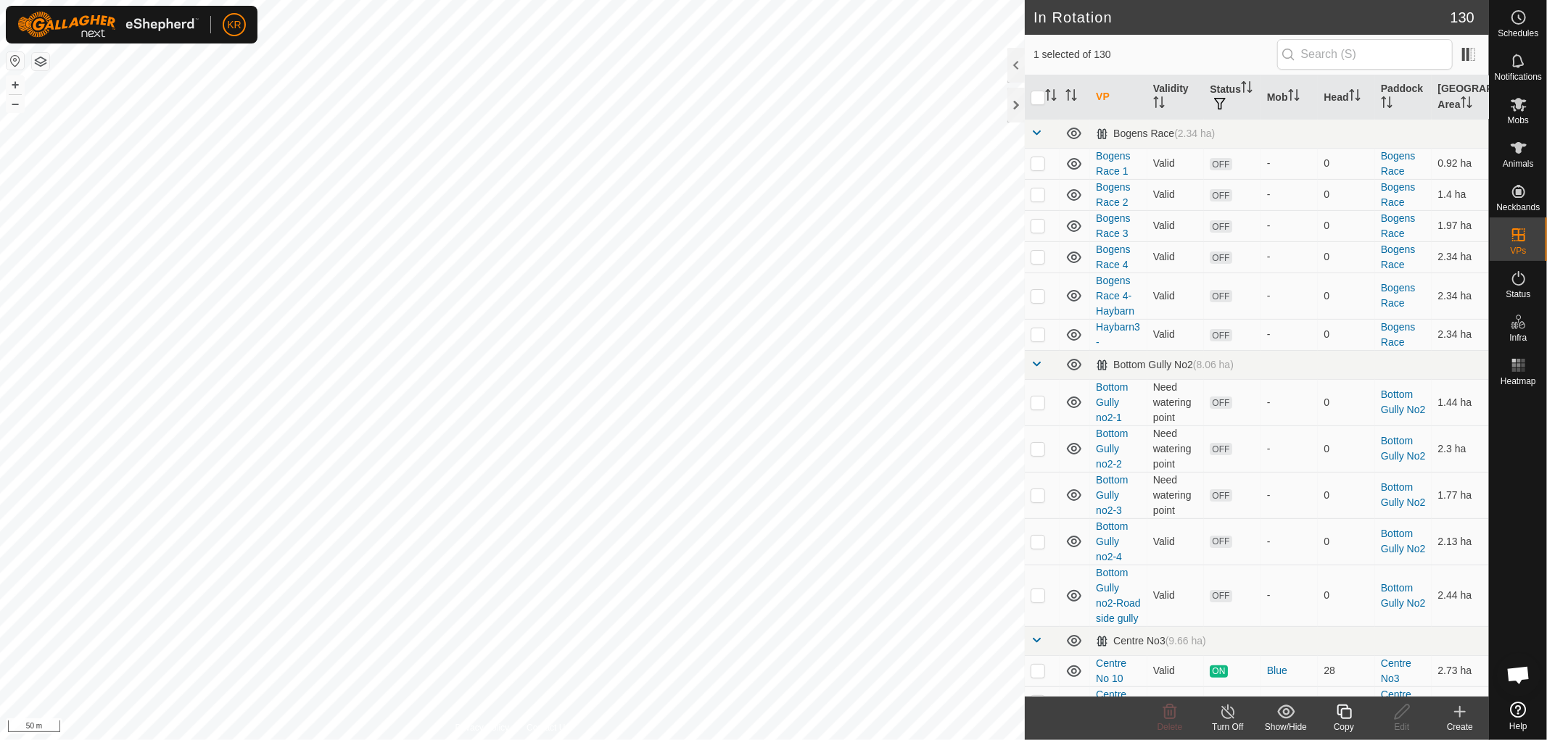
click at [1353, 714] on copy-svg-icon at bounding box center [1344, 711] width 58 height 17
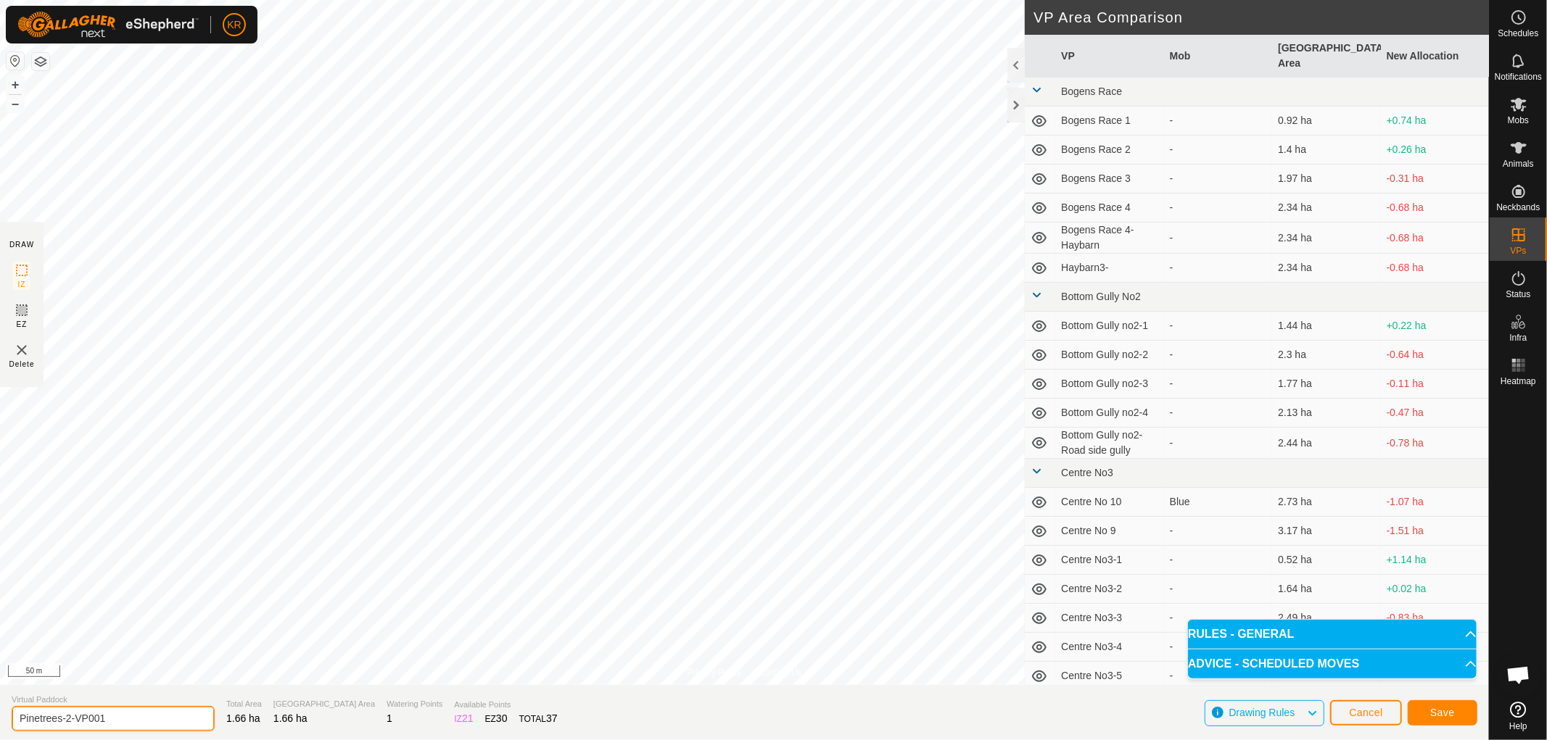
click at [110, 714] on input "Pinetrees-2-VP001" at bounding box center [113, 718] width 203 height 25
type input "Pinetrees-3"
click at [1446, 709] on span "Save" at bounding box center [1442, 713] width 25 height 12
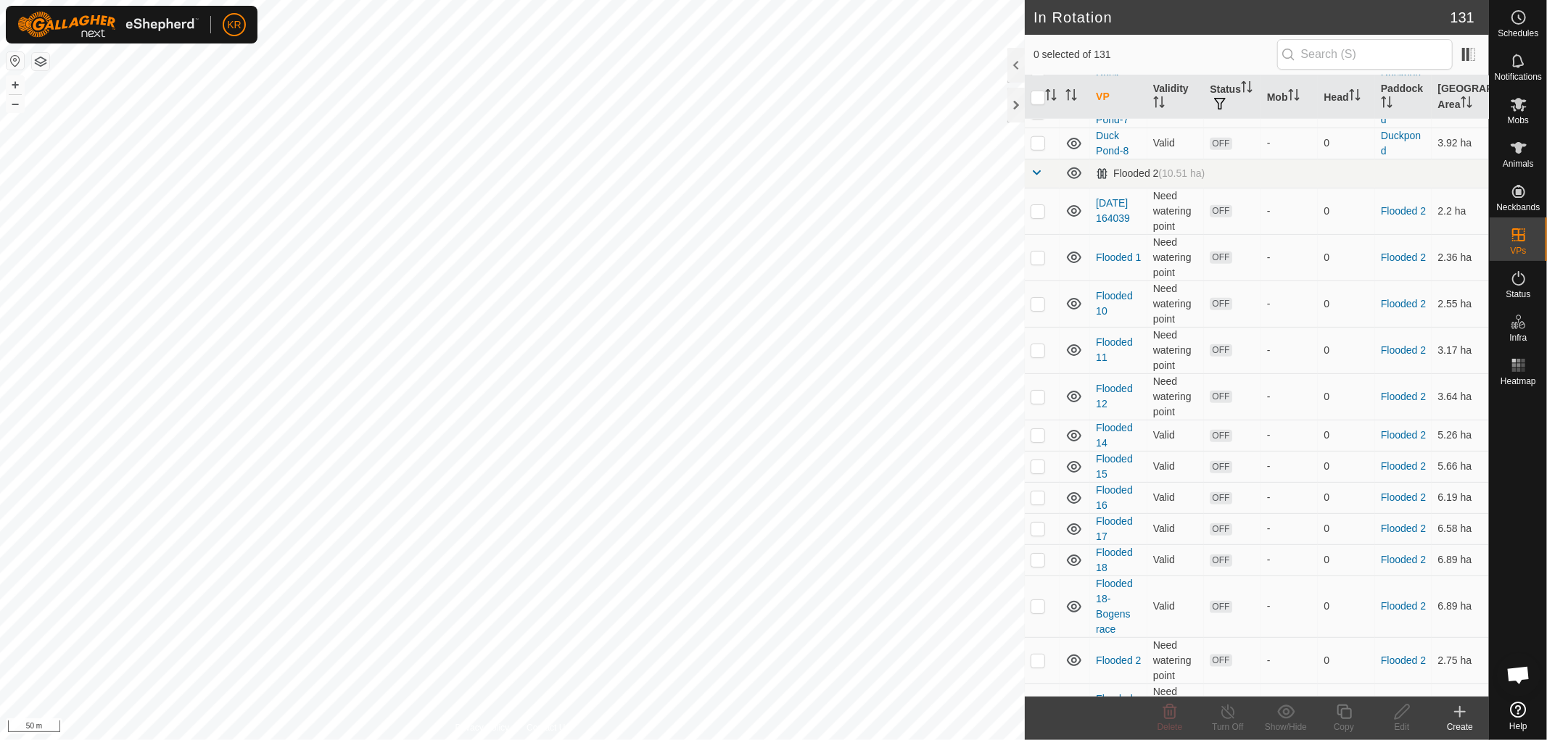
scroll to position [1217, 0]
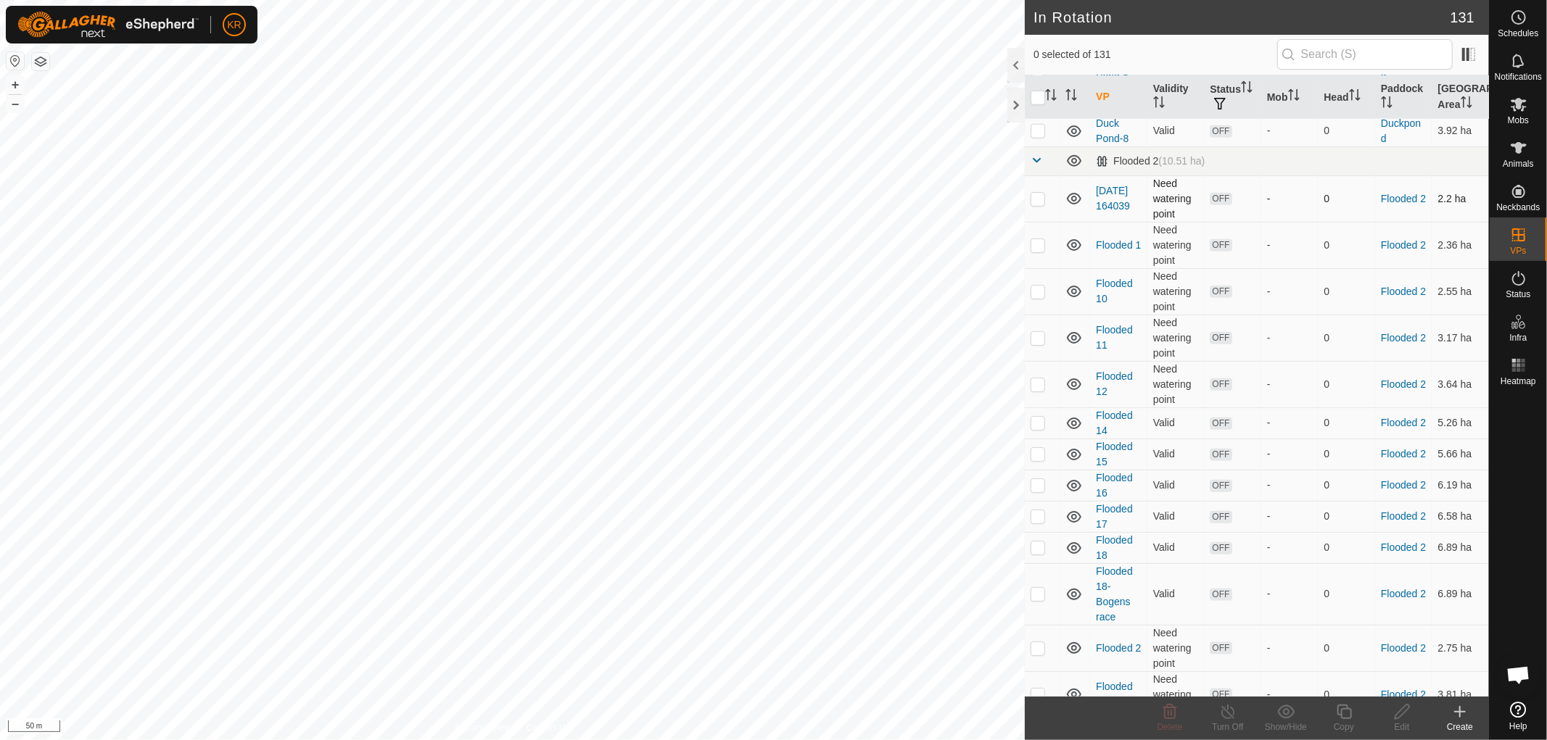
click at [1042, 205] on p-checkbox at bounding box center [1038, 199] width 15 height 12
checkbox input "true"
click at [1039, 251] on p-checkbox at bounding box center [1038, 245] width 15 height 12
checkbox input "true"
click at [1039, 297] on p-checkbox at bounding box center [1038, 292] width 15 height 12
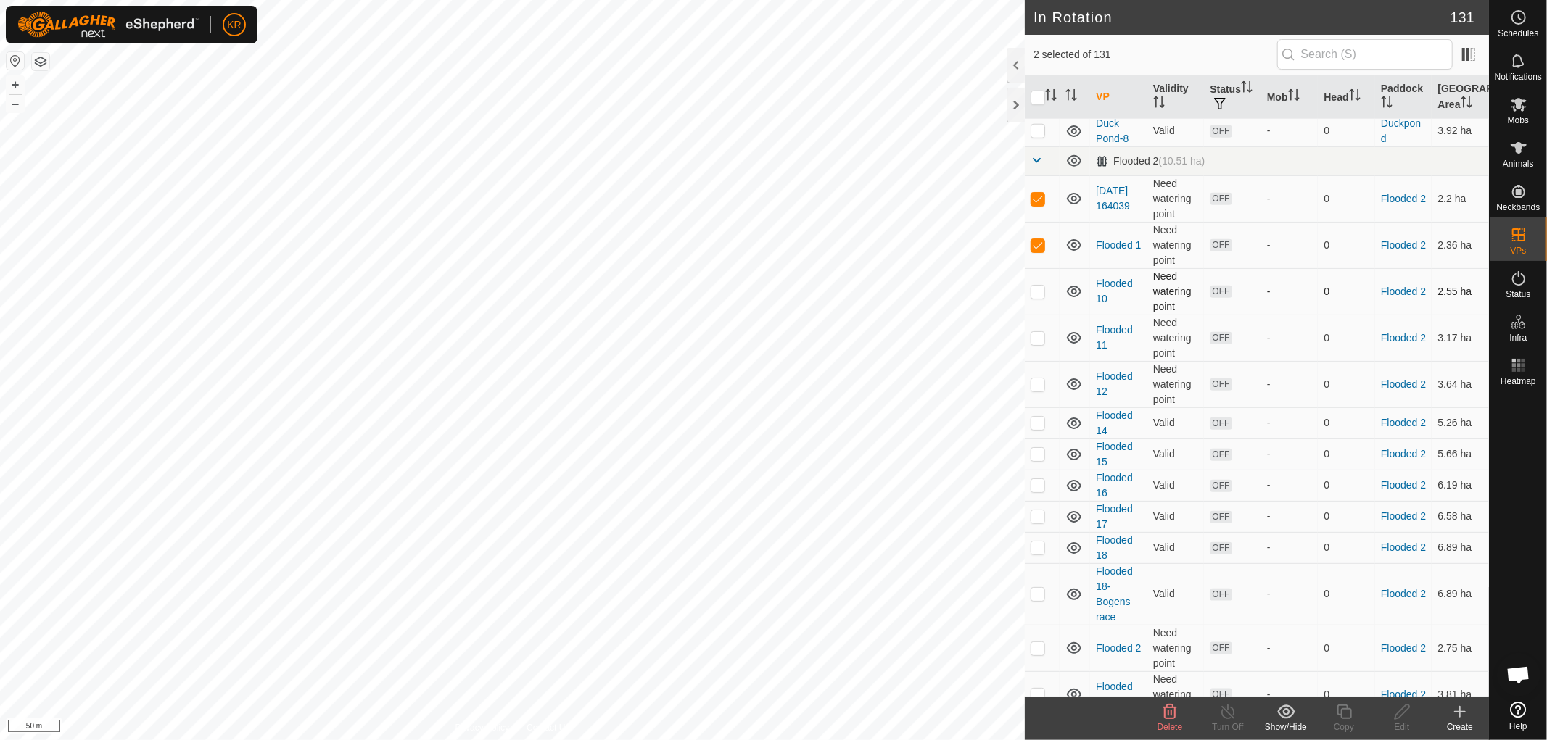
checkbox input "true"
click at [1037, 344] on p-tablecheckbox at bounding box center [1038, 338] width 15 height 12
checkbox input "true"
click at [1038, 390] on p-checkbox at bounding box center [1038, 385] width 15 height 12
checkbox input "true"
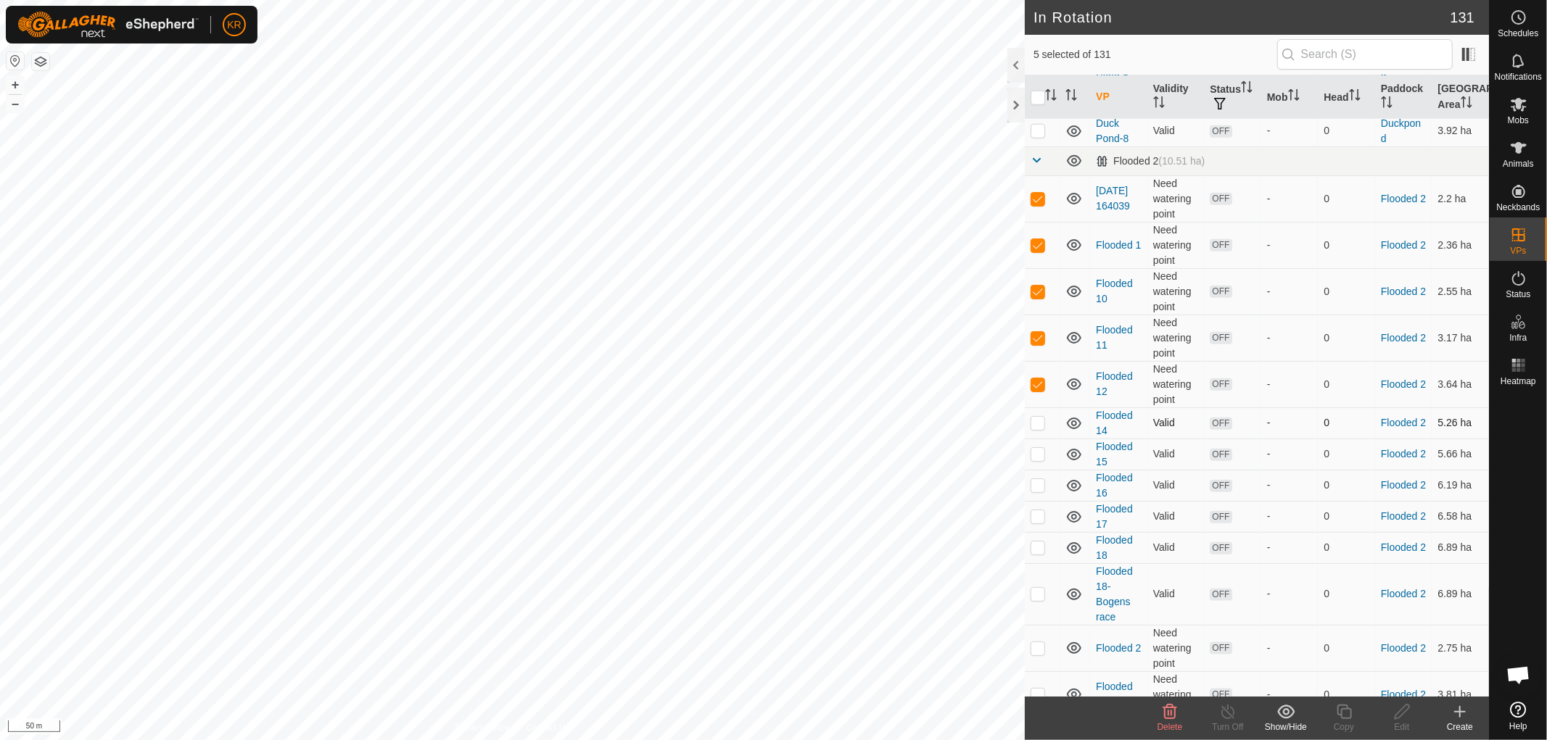
click at [1039, 429] on p-tablecheckbox at bounding box center [1038, 423] width 15 height 12
checkbox input "true"
click at [1038, 460] on p-checkbox at bounding box center [1038, 454] width 15 height 12
checkbox input "true"
click at [1039, 491] on p-checkbox at bounding box center [1038, 485] width 15 height 12
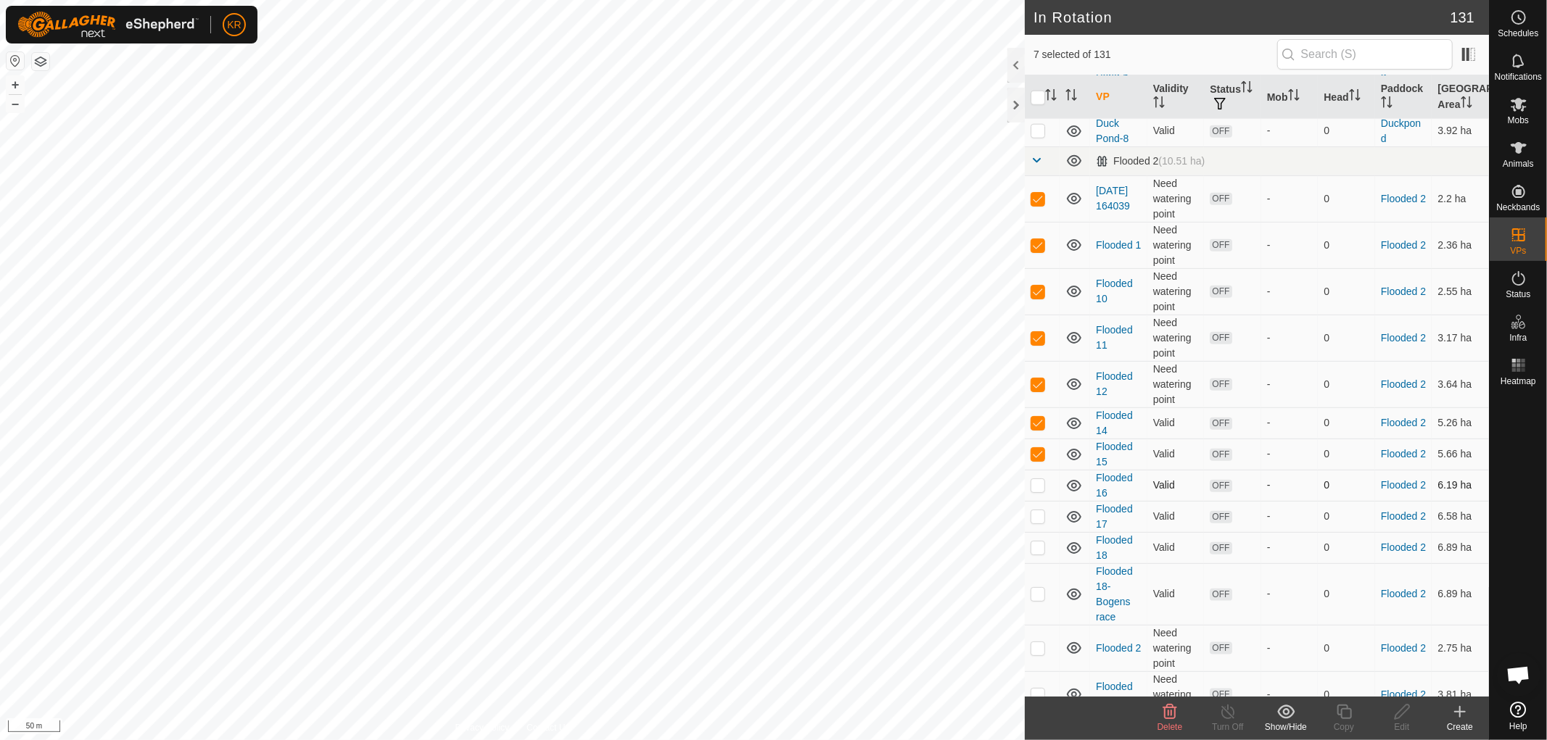
checkbox input "true"
click at [1040, 522] on p-checkbox at bounding box center [1038, 517] width 15 height 12
checkbox input "true"
click at [1041, 553] on p-checkbox at bounding box center [1038, 548] width 15 height 12
checkbox input "true"
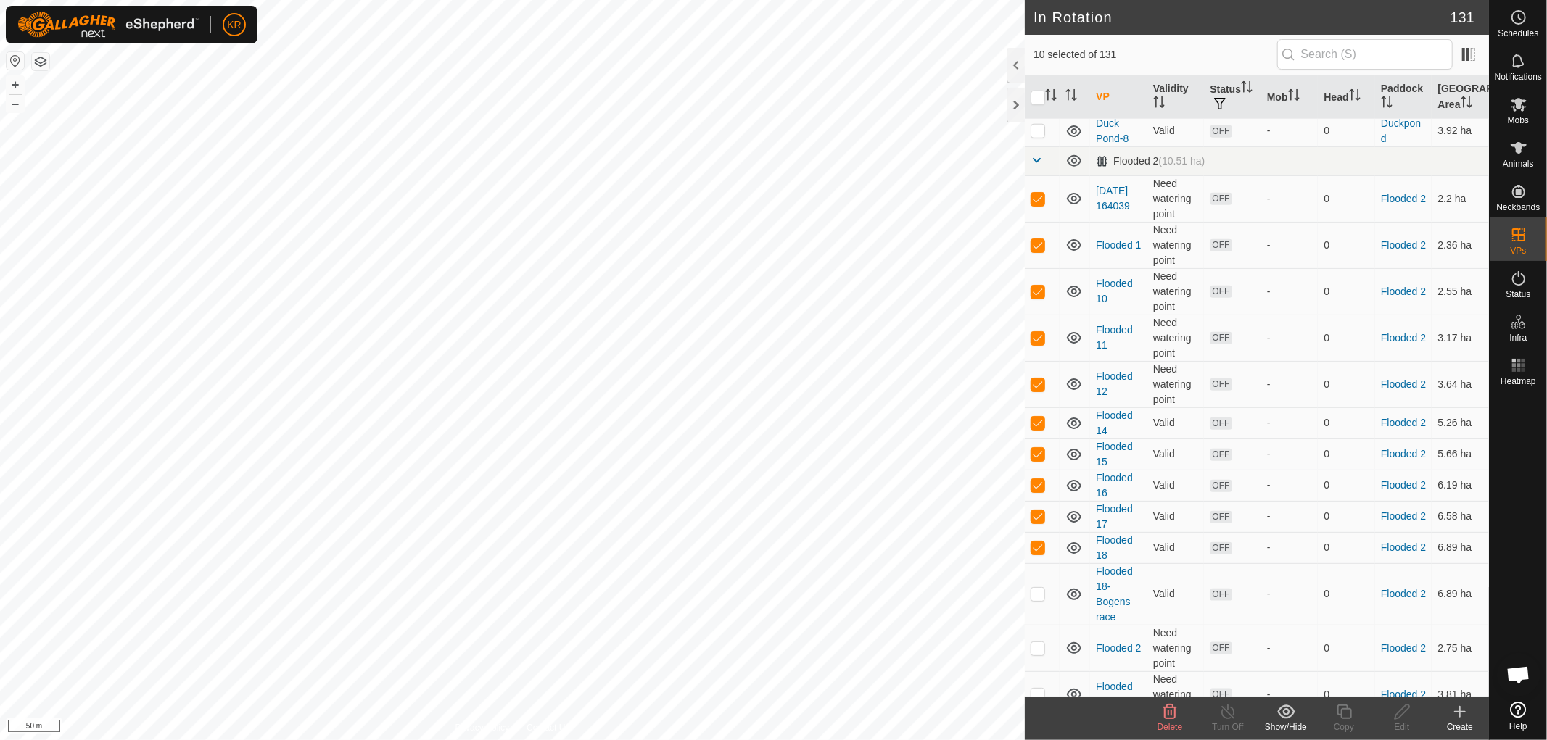
click at [1166, 726] on span "Delete" at bounding box center [1169, 727] width 25 height 10
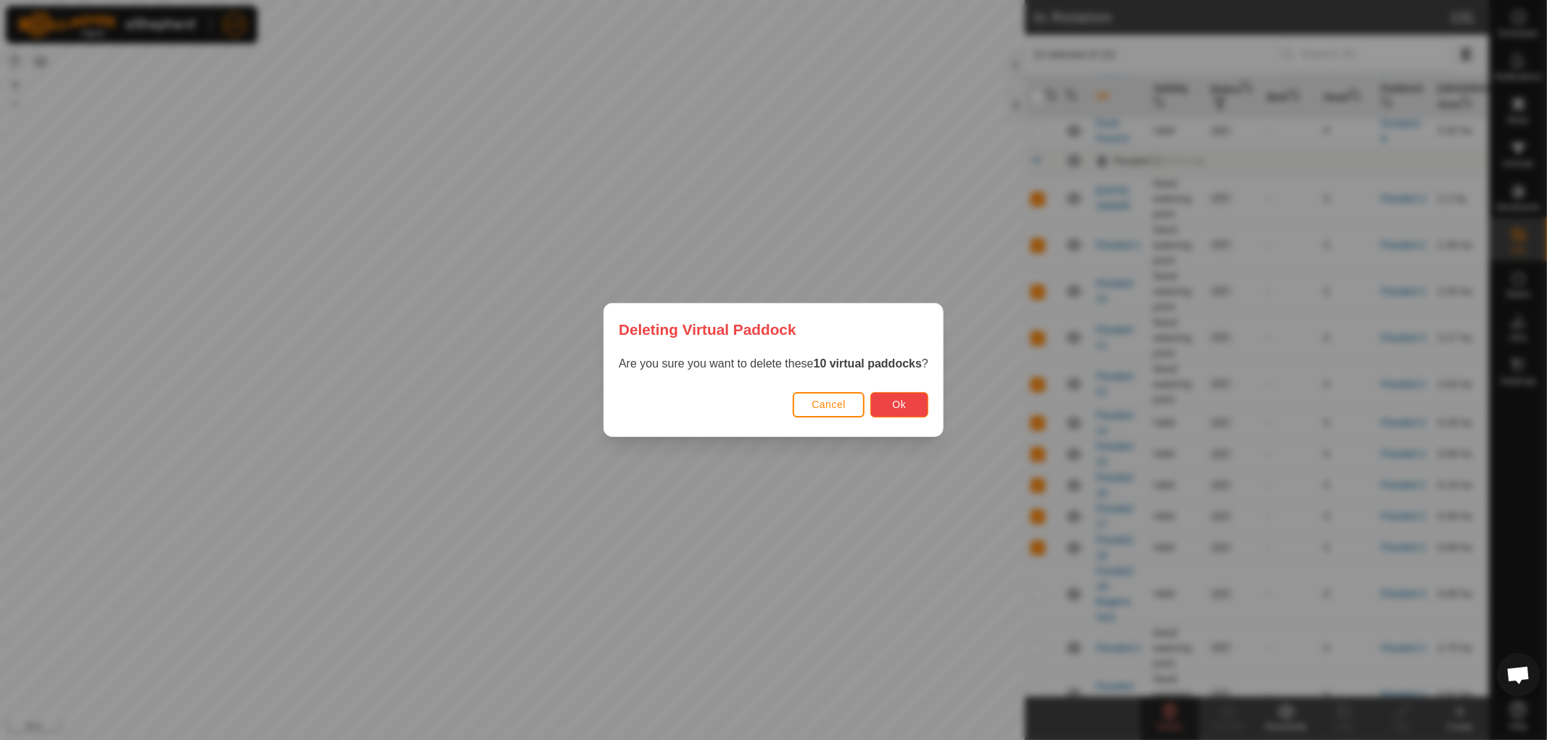
click at [901, 400] on span "Ok" at bounding box center [900, 405] width 14 height 12
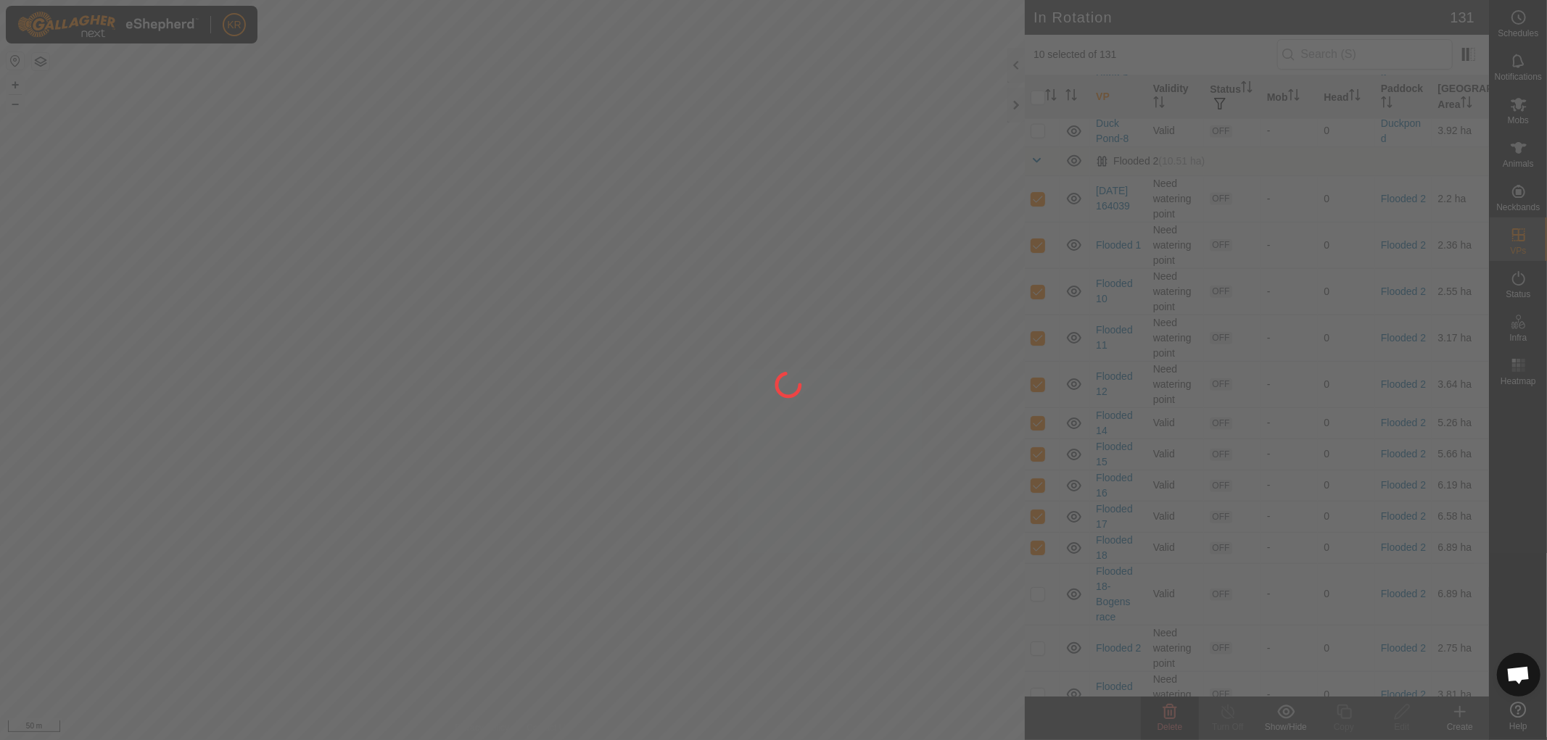
checkbox input "false"
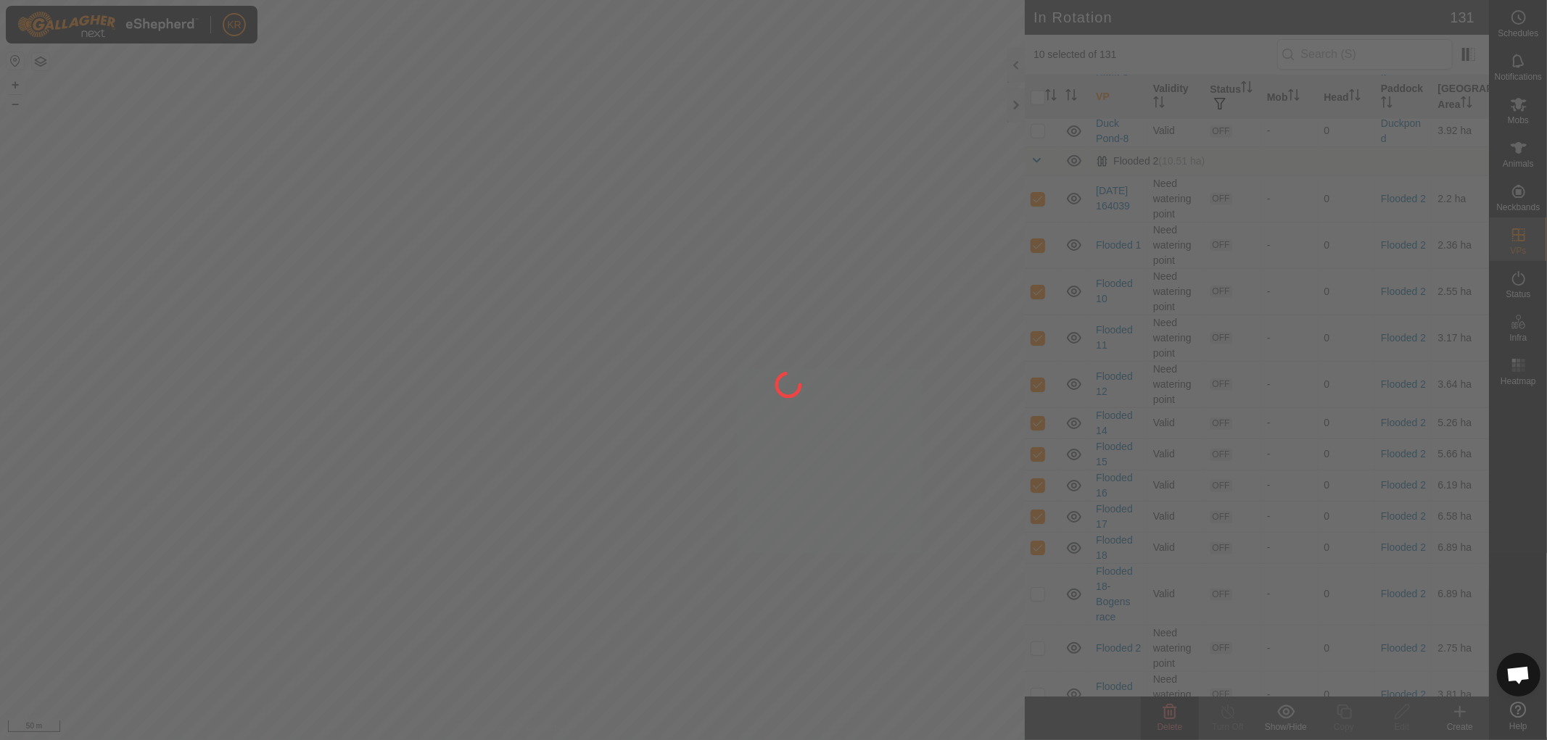
checkbox input "false"
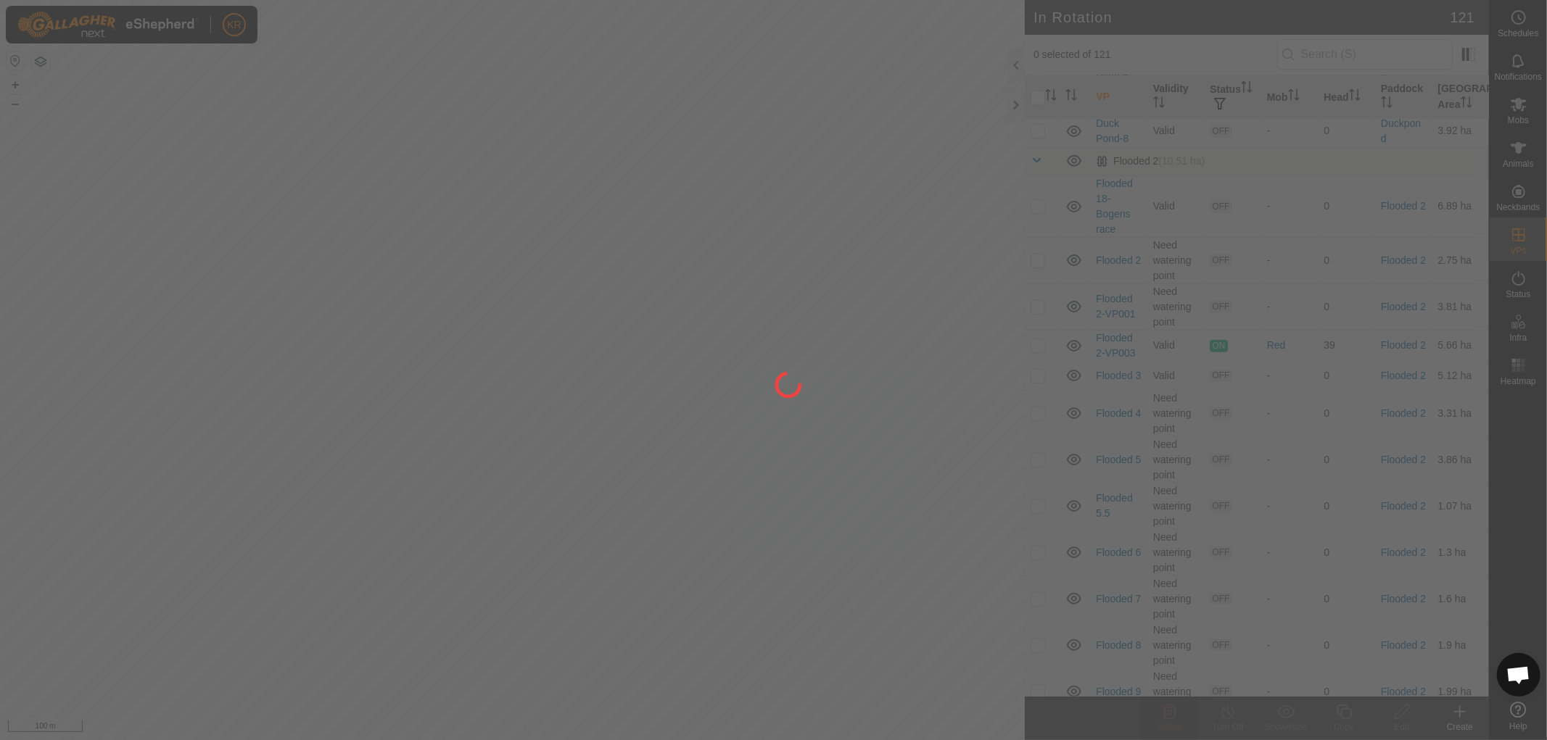
click at [767, 242] on div at bounding box center [773, 370] width 1547 height 740
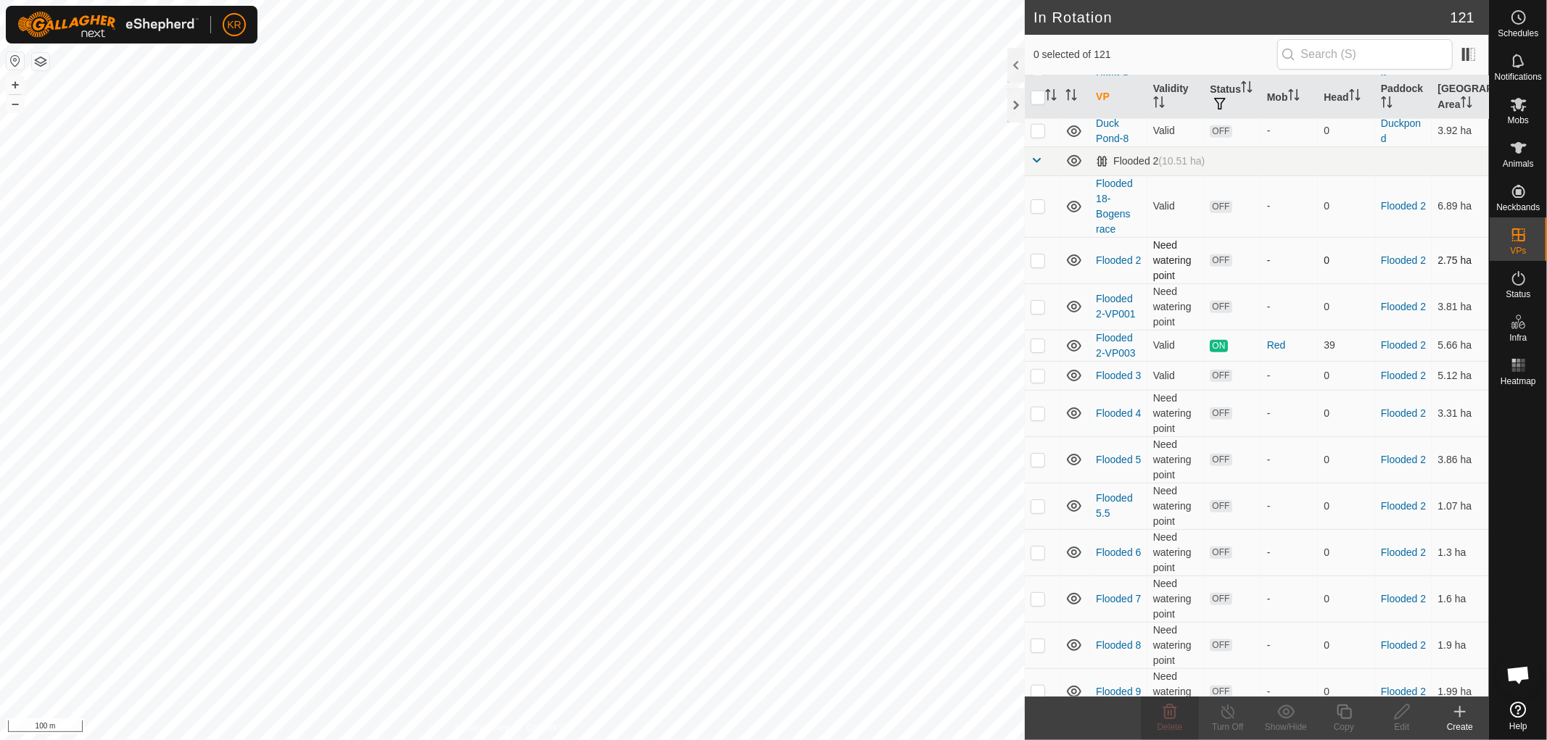
click at [1040, 266] on p-checkbox at bounding box center [1038, 261] width 15 height 12
checkbox input "true"
click at [1036, 212] on p-checkbox at bounding box center [1038, 206] width 15 height 12
checkbox input "true"
click at [1041, 313] on p-checkbox at bounding box center [1038, 307] width 15 height 12
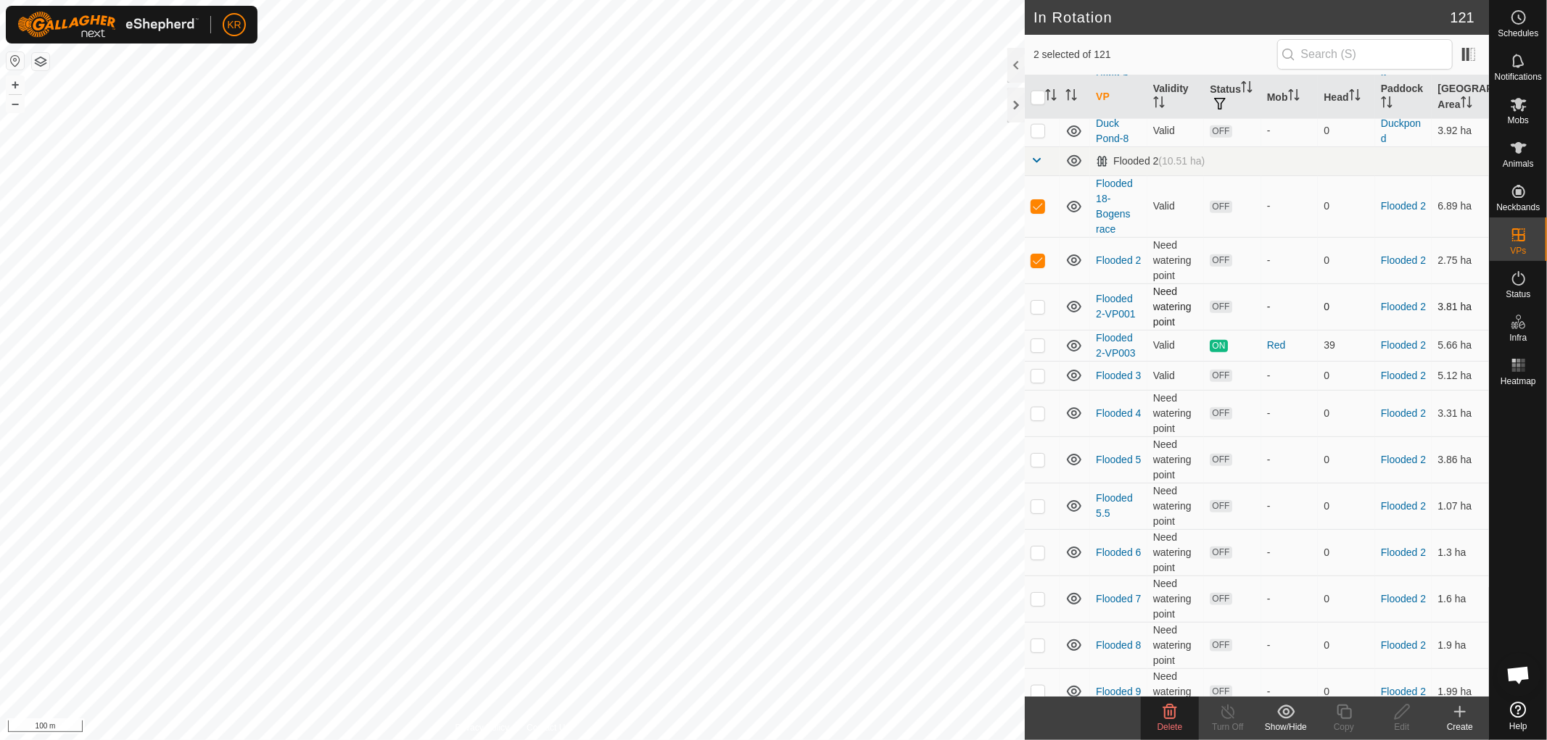
checkbox input "true"
click at [1039, 381] on p-checkbox at bounding box center [1038, 376] width 15 height 12
checkbox input "true"
click at [1037, 419] on p-checkbox at bounding box center [1038, 414] width 15 height 12
checkbox input "true"
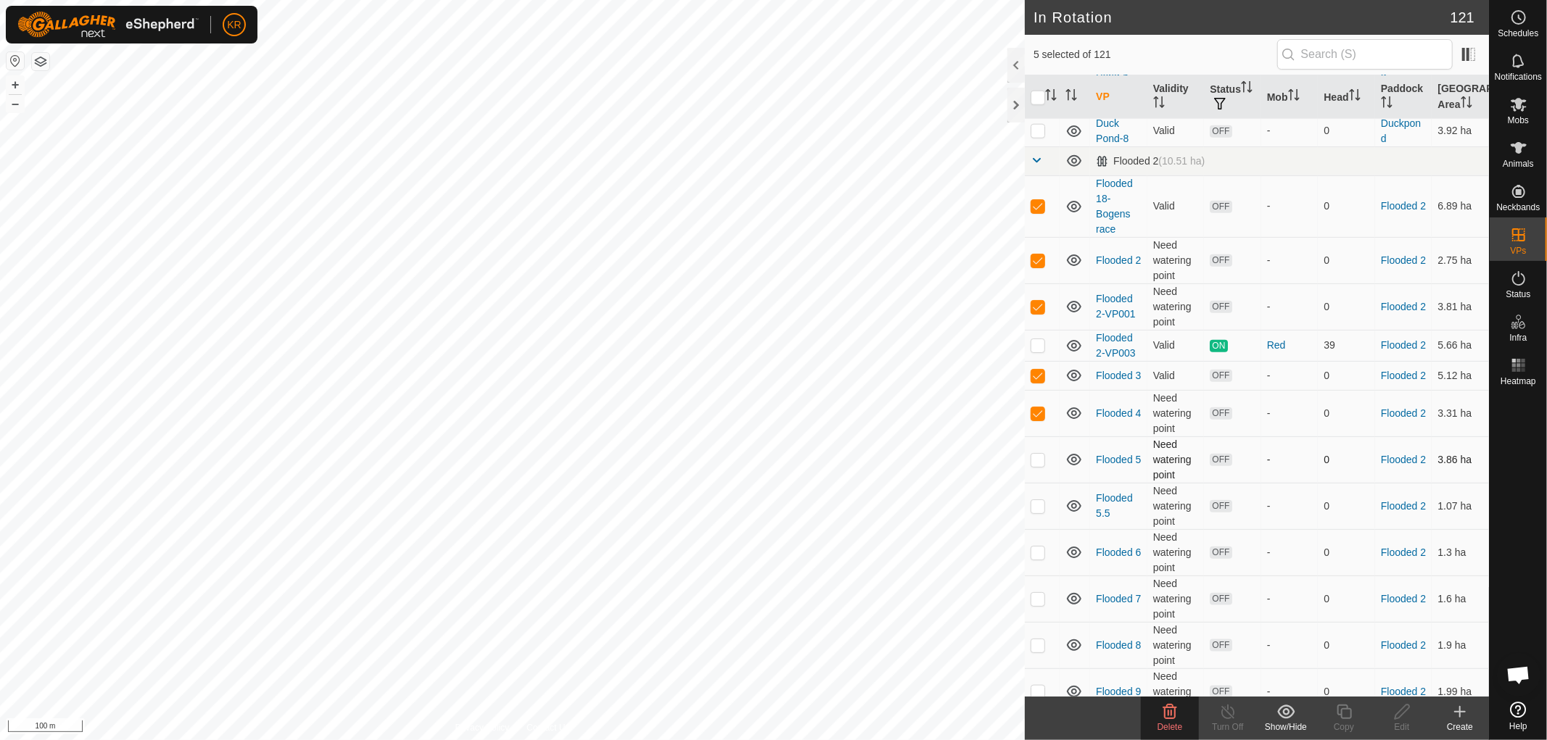
click at [1038, 466] on p-checkbox at bounding box center [1038, 460] width 15 height 12
checkbox input "true"
click at [1040, 512] on p-checkbox at bounding box center [1038, 506] width 15 height 12
checkbox input "true"
click at [1040, 558] on p-checkbox at bounding box center [1038, 553] width 15 height 12
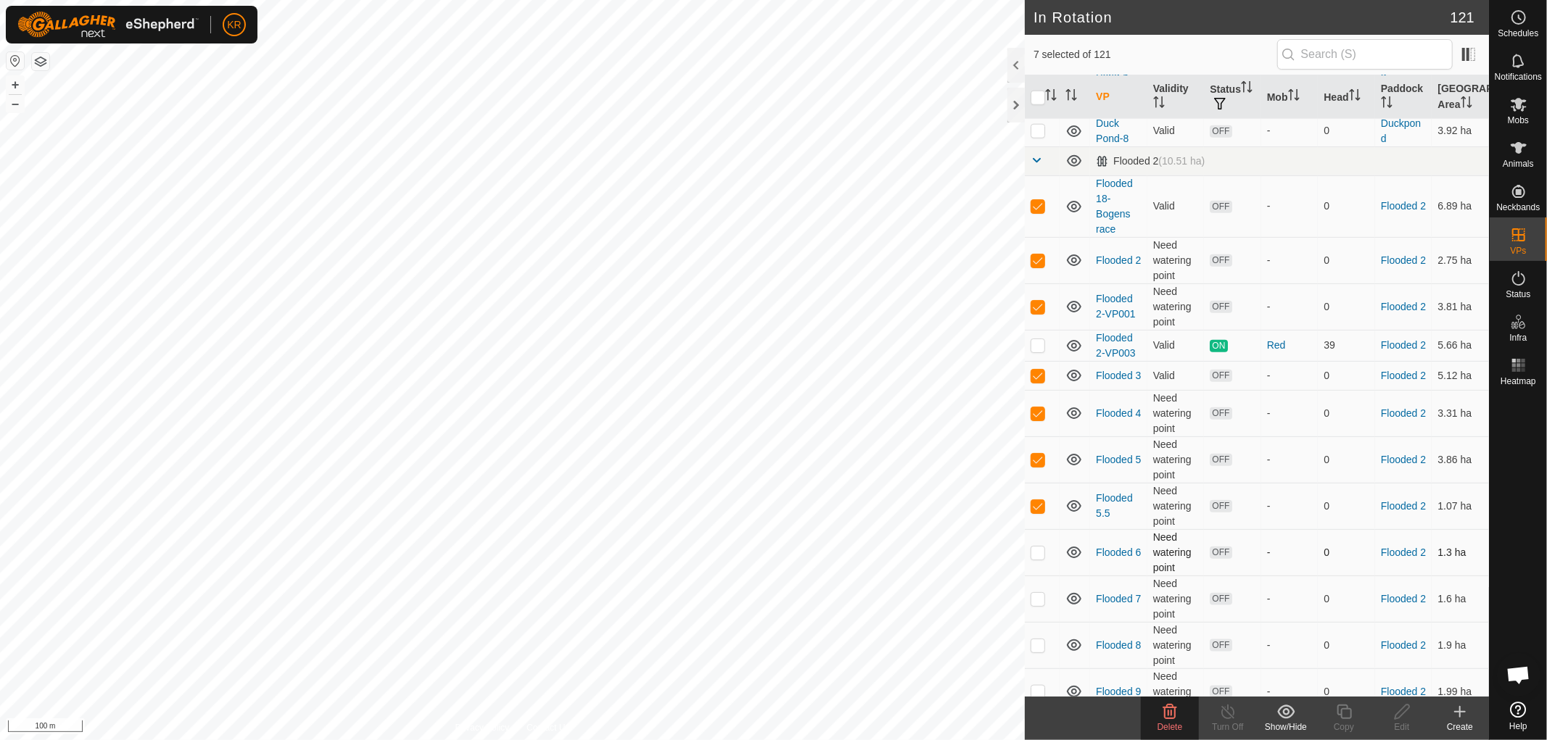
checkbox input "true"
click at [1041, 622] on td at bounding box center [1042, 599] width 35 height 46
checkbox input "true"
click at [1042, 651] on p-checkbox at bounding box center [1038, 646] width 15 height 12
checkbox input "true"
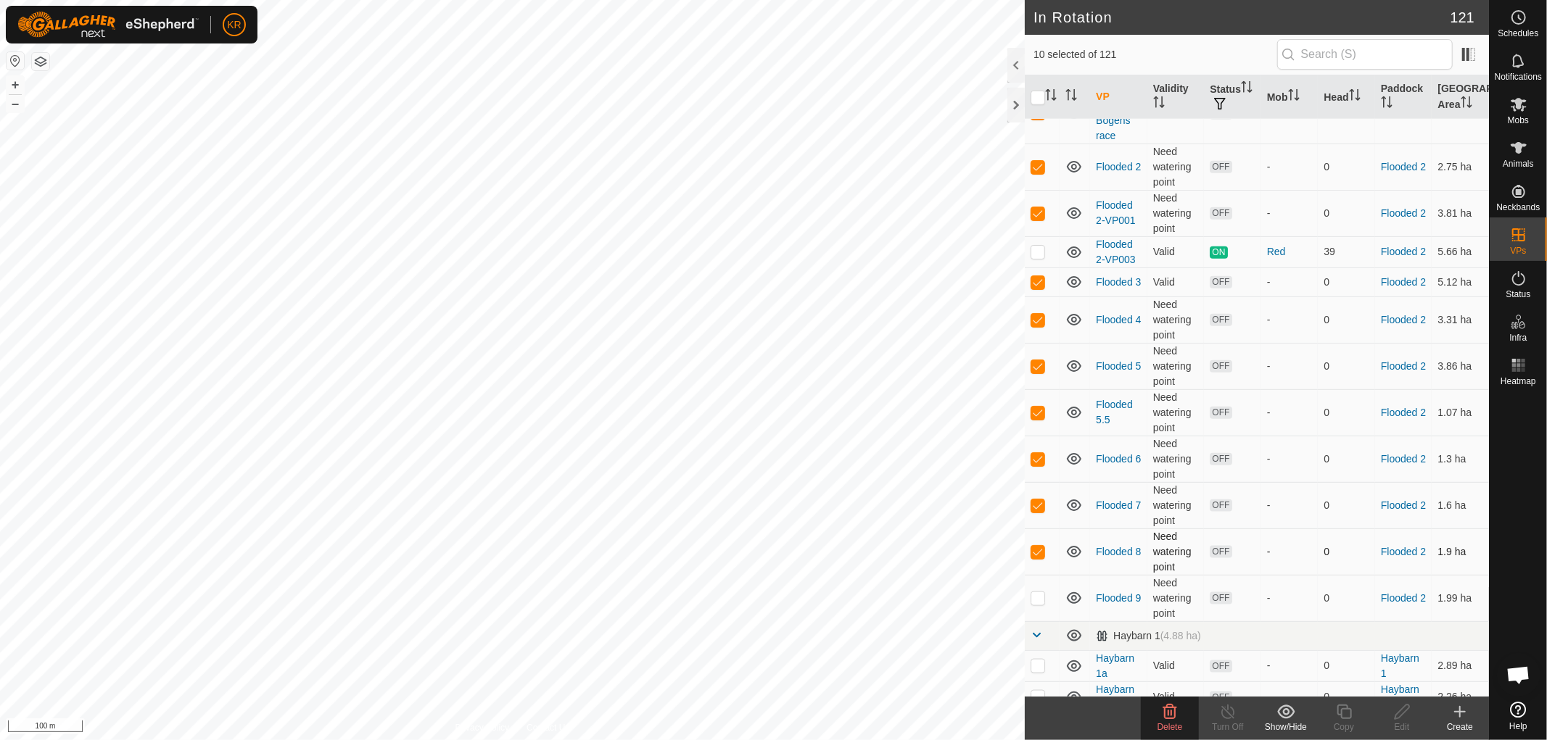
scroll to position [1311, 0]
click at [1044, 603] on p-checkbox at bounding box center [1038, 598] width 15 height 12
checkbox input "true"
click at [1163, 714] on icon at bounding box center [1169, 711] width 17 height 17
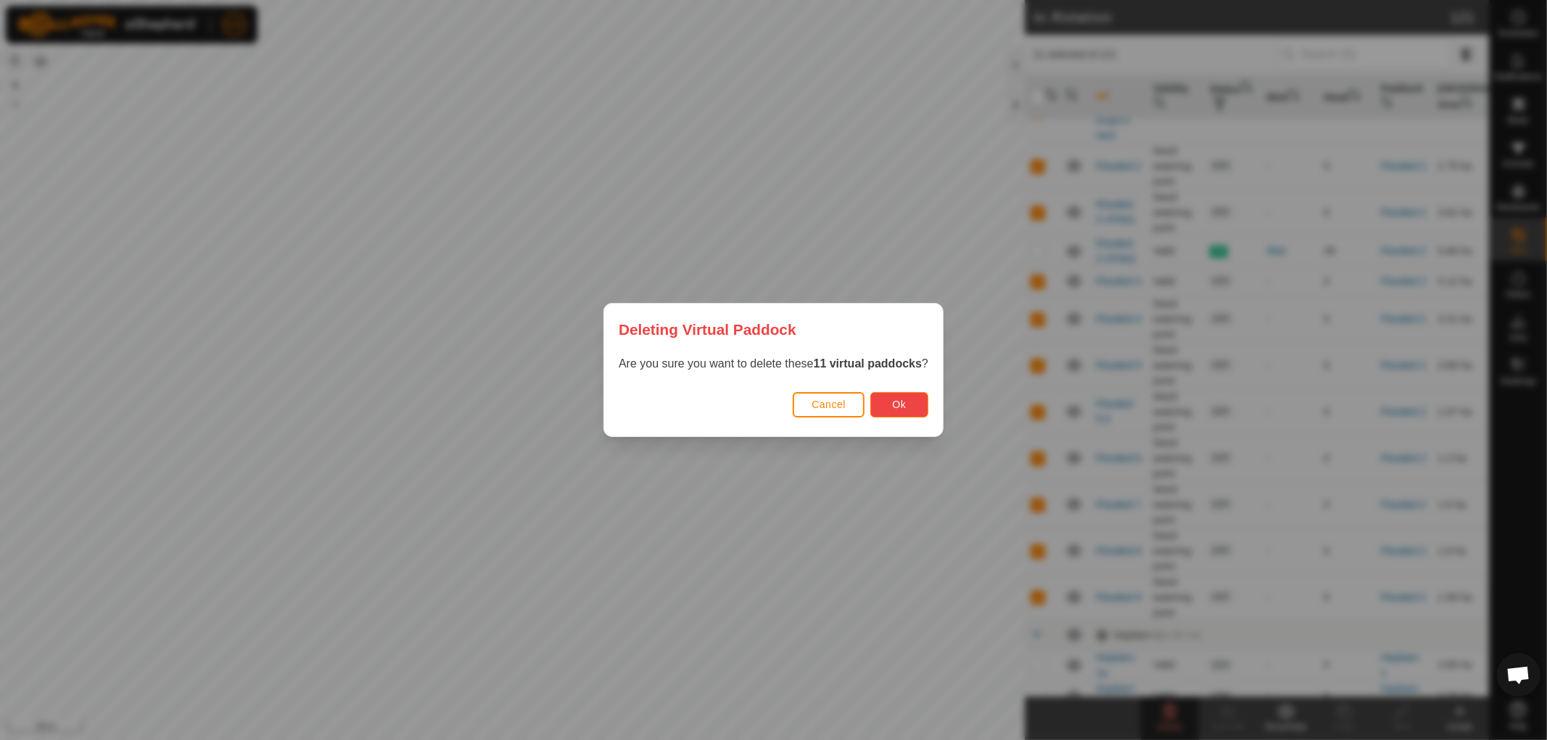
click at [902, 402] on span "Ok" at bounding box center [900, 405] width 14 height 12
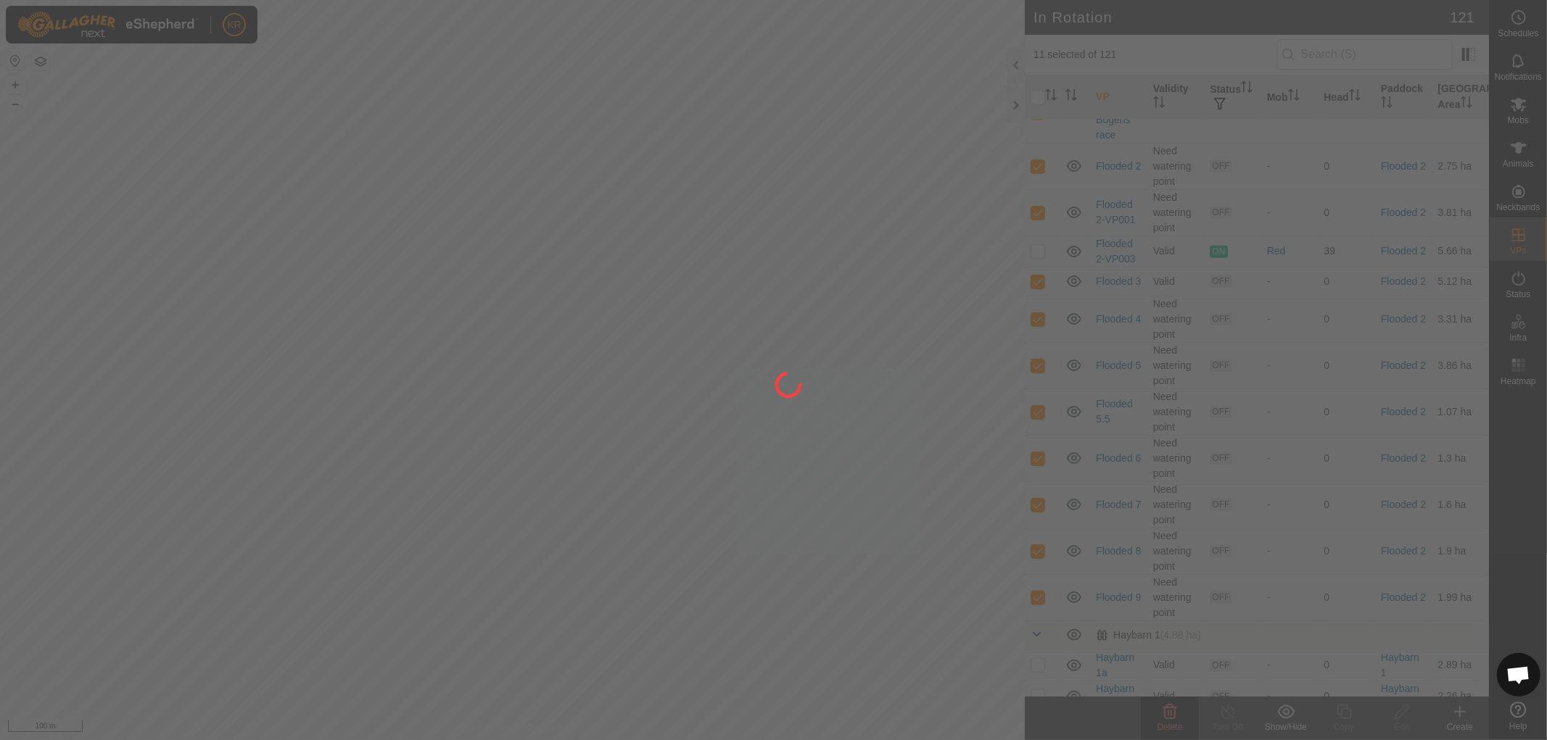
checkbox input "false"
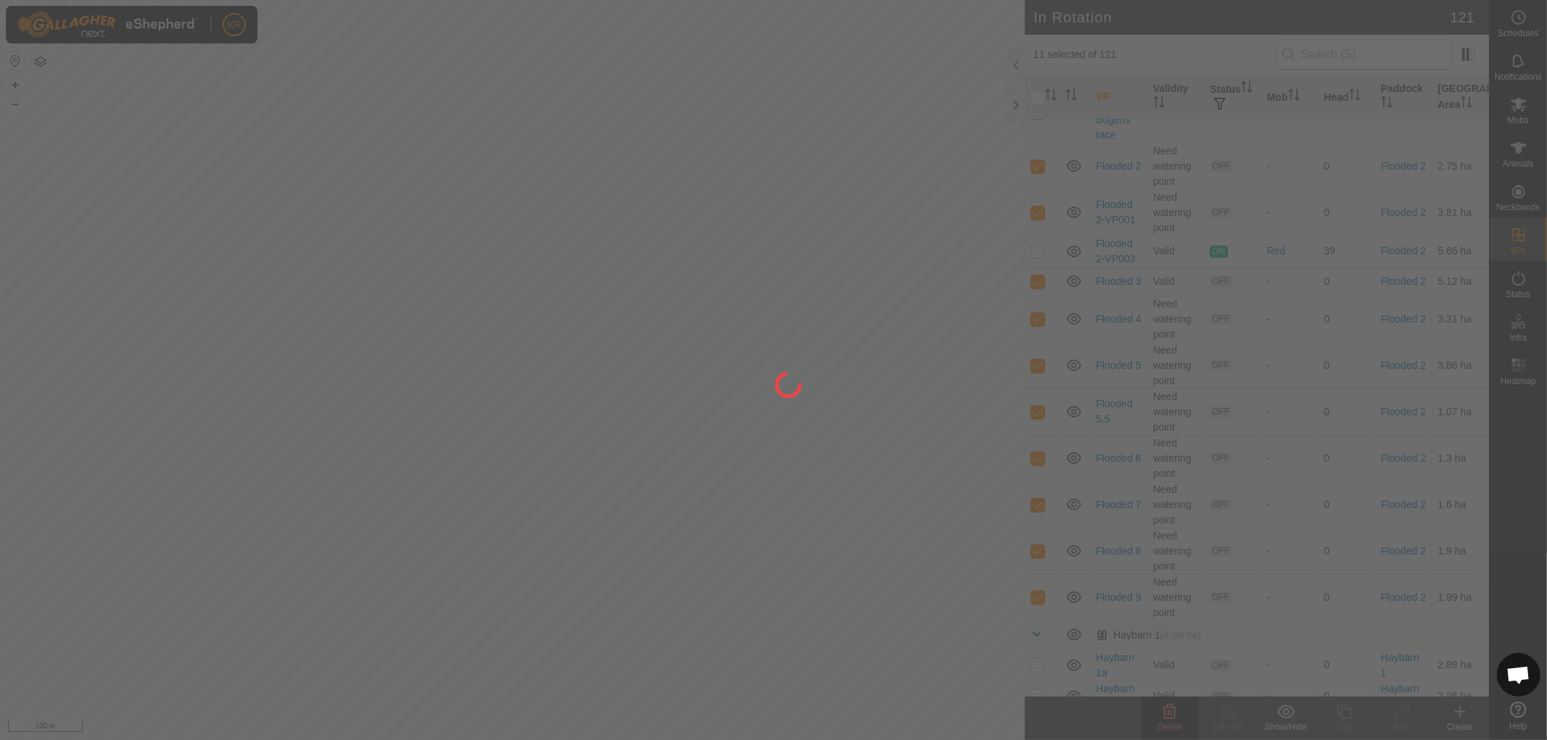
checkbox input "false"
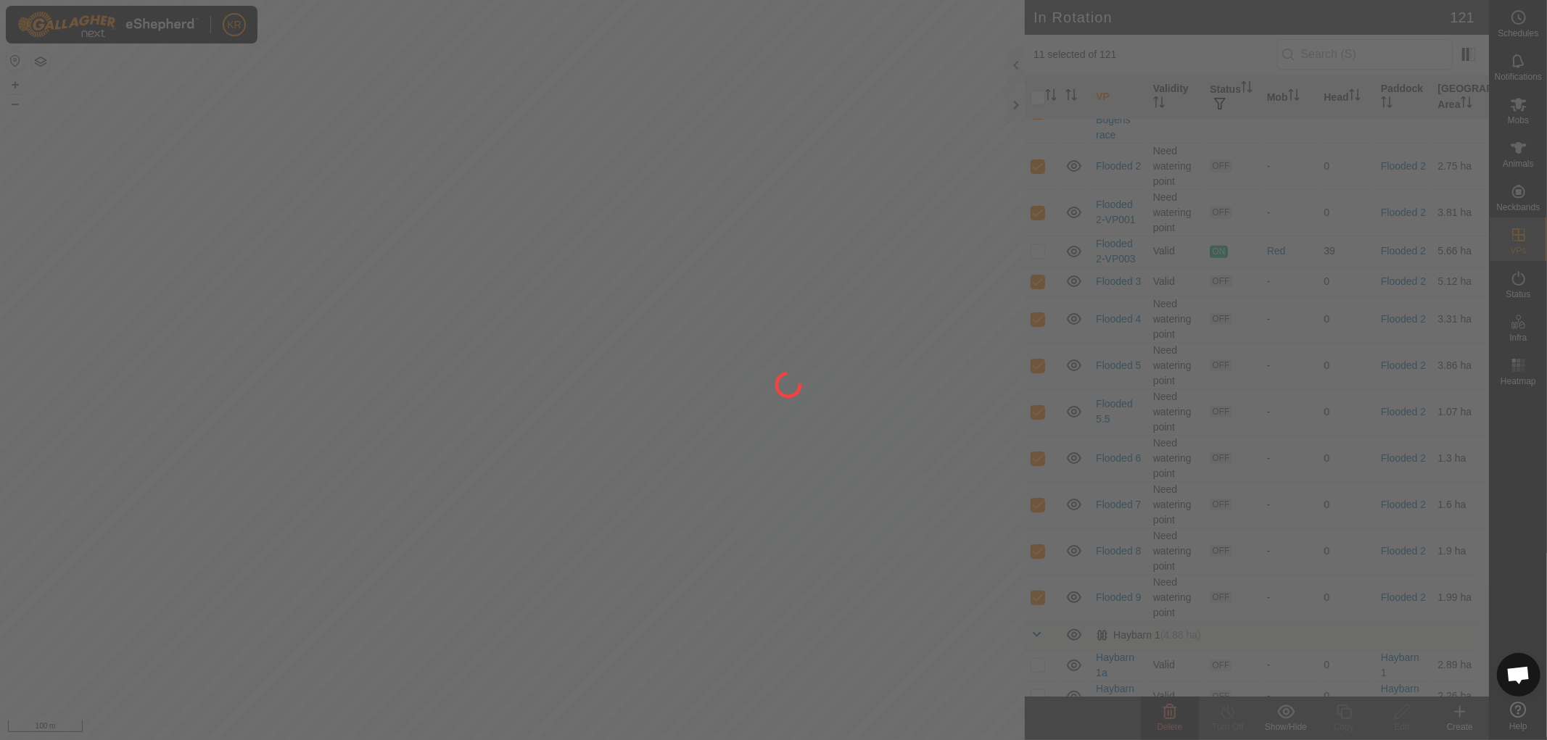
checkbox input "false"
